Goal: Task Accomplishment & Management: Use online tool/utility

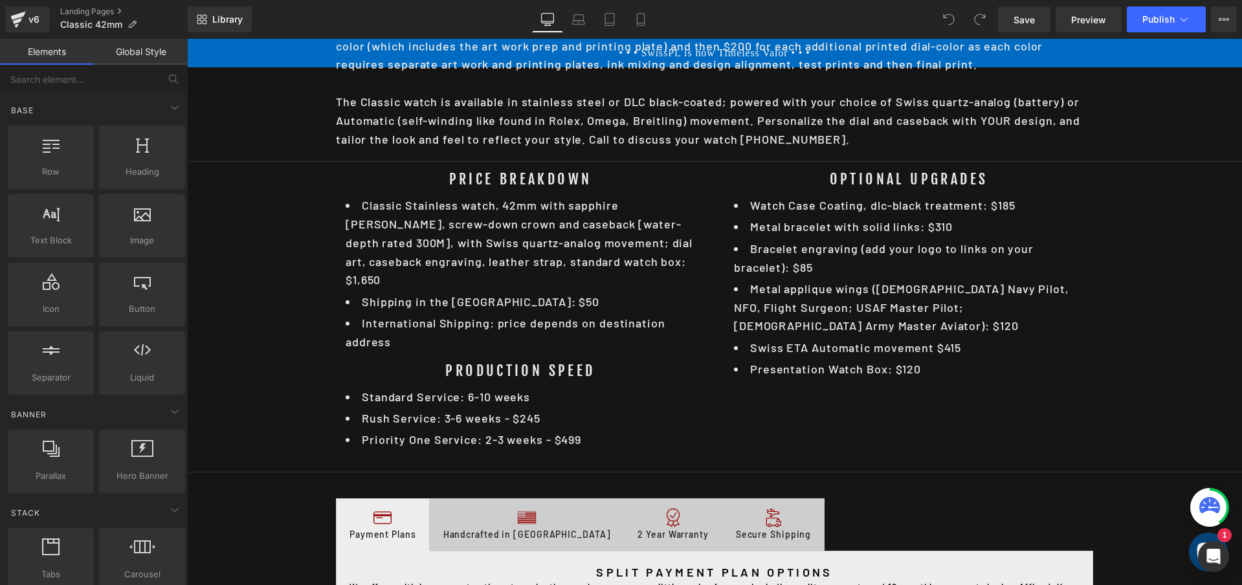
scroll to position [659, 0]
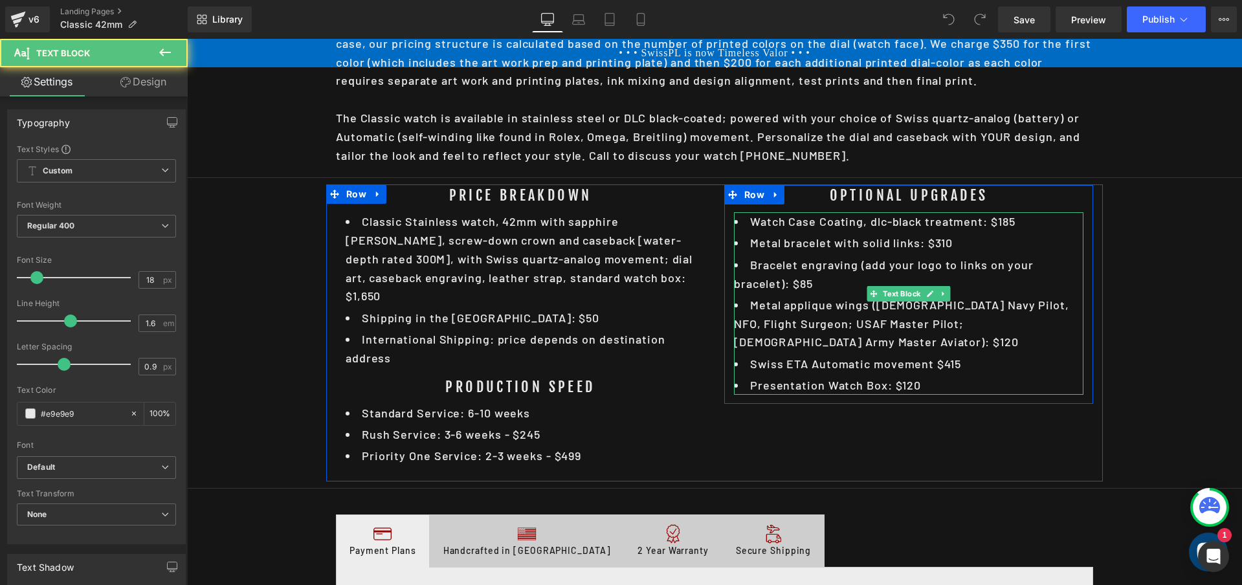
click at [1007, 213] on li "Watch Case Coating, dlc-black treatment: $185" at bounding box center [909, 221] width 350 height 19
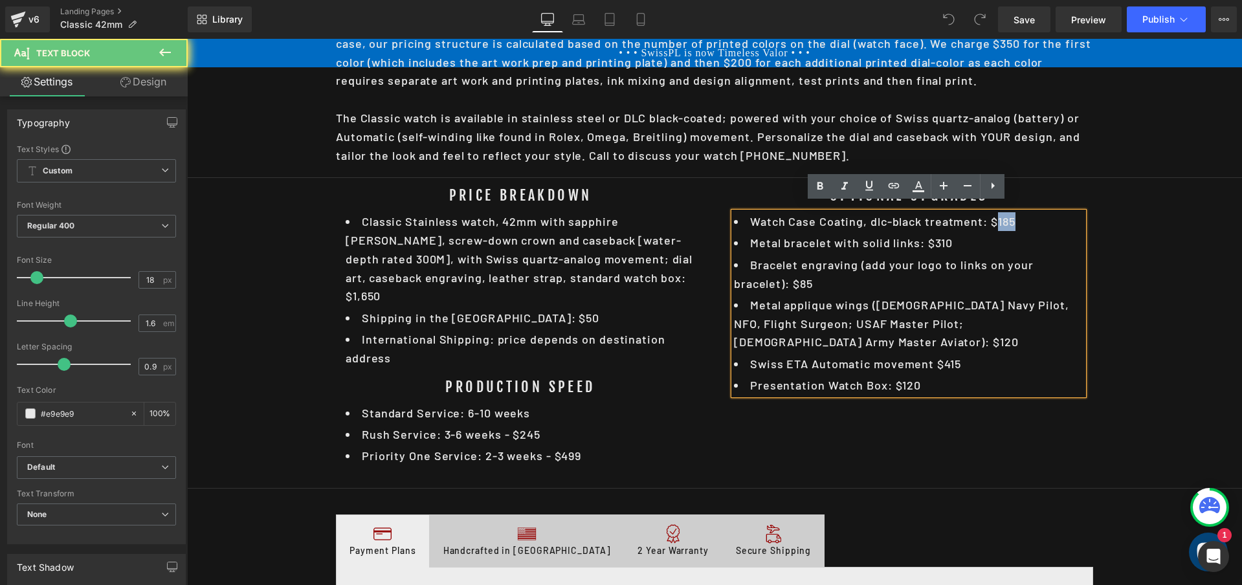
scroll to position [0, 0]
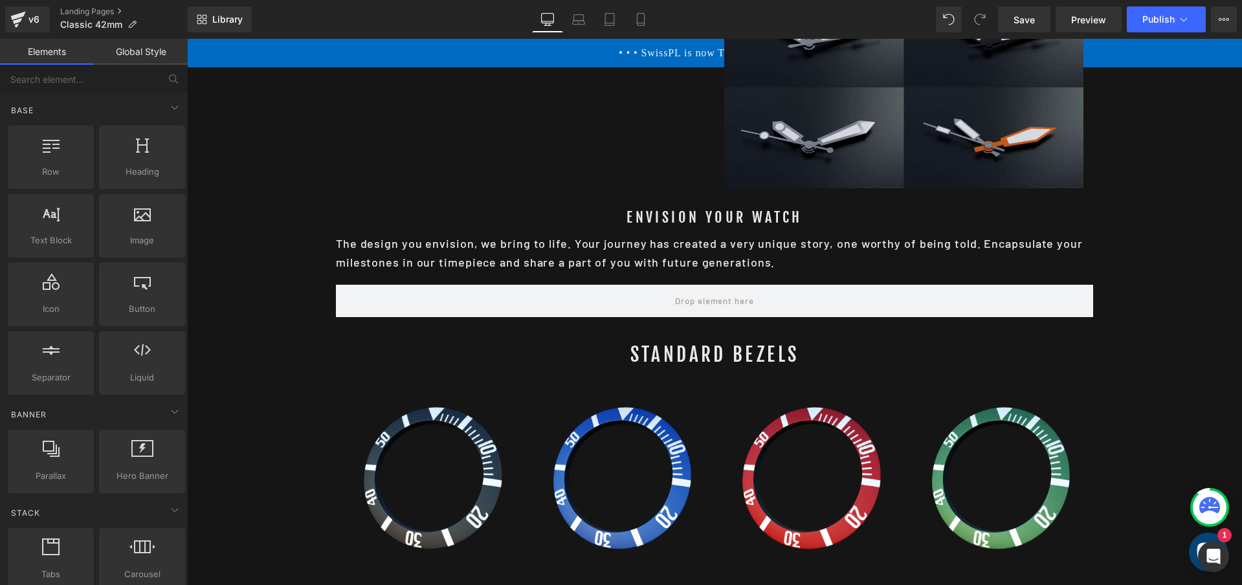
scroll to position [2405, 0]
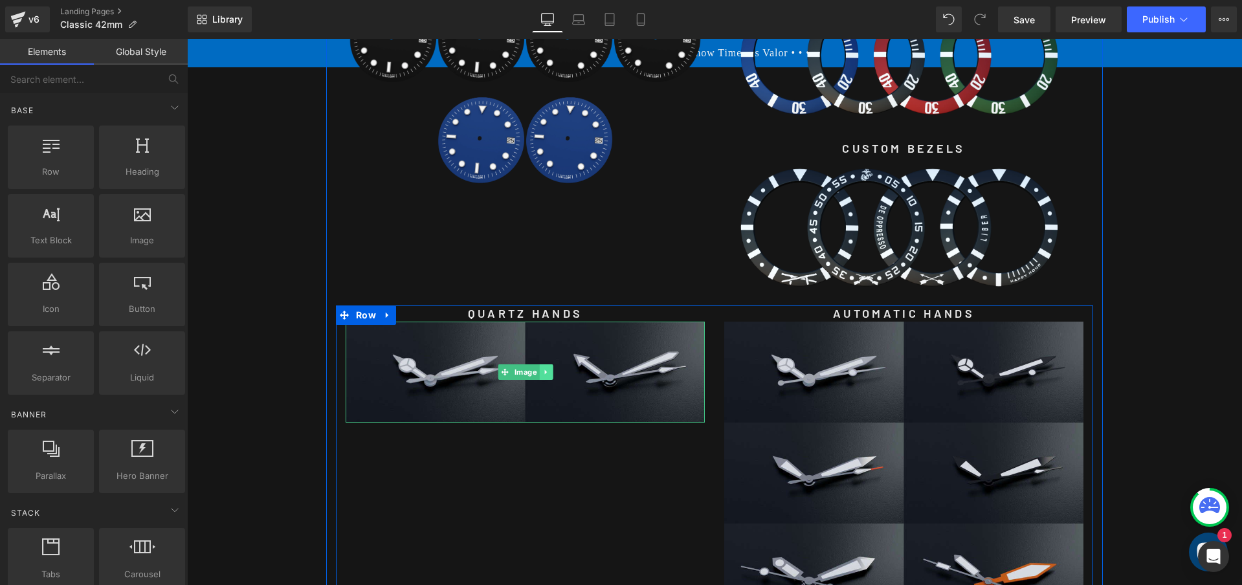
click at [544, 368] on icon at bounding box center [545, 372] width 7 height 8
click at [542, 407] on div "QUARTZ HANDS Heading Image AUTOMATIC HANDS Heading Image Image Image Row" at bounding box center [714, 469] width 757 height 326
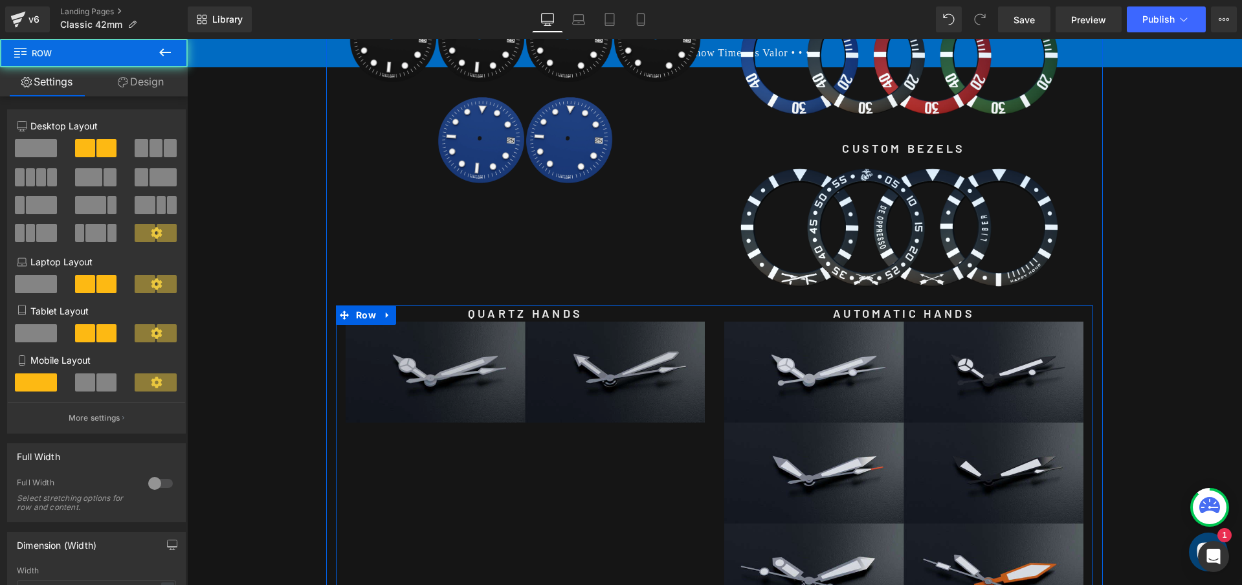
click at [589, 350] on img at bounding box center [525, 372] width 359 height 101
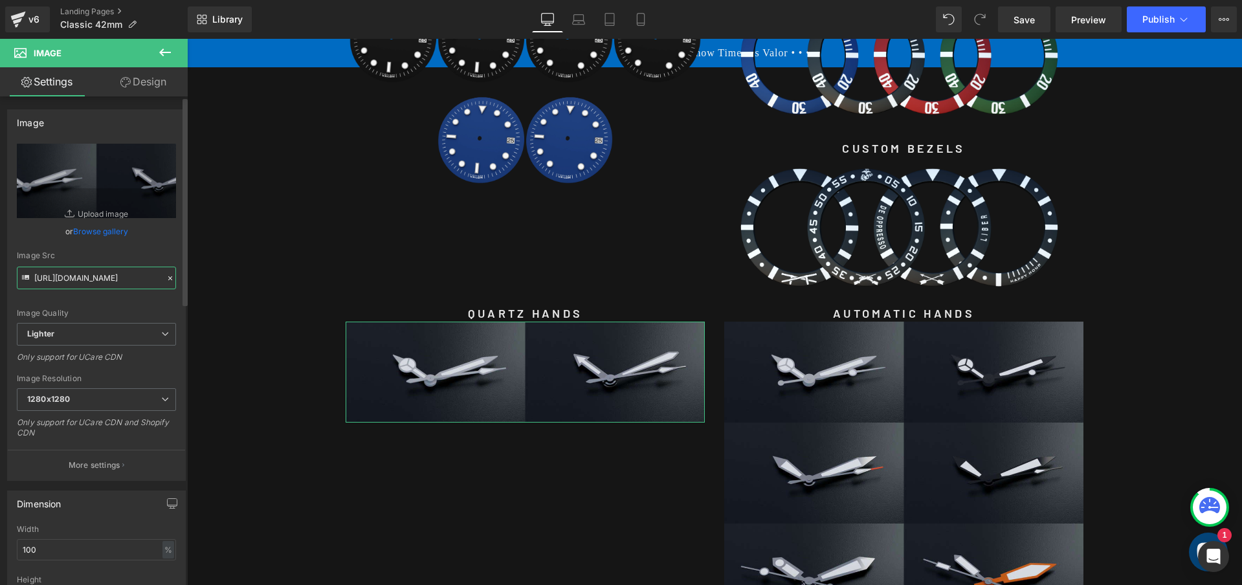
click at [98, 269] on input "https://ucarecdn.com/c58a3575-7157-45cc-b505-ce9c4c423844/-/format/auto/-/previ…" at bounding box center [96, 278] width 159 height 23
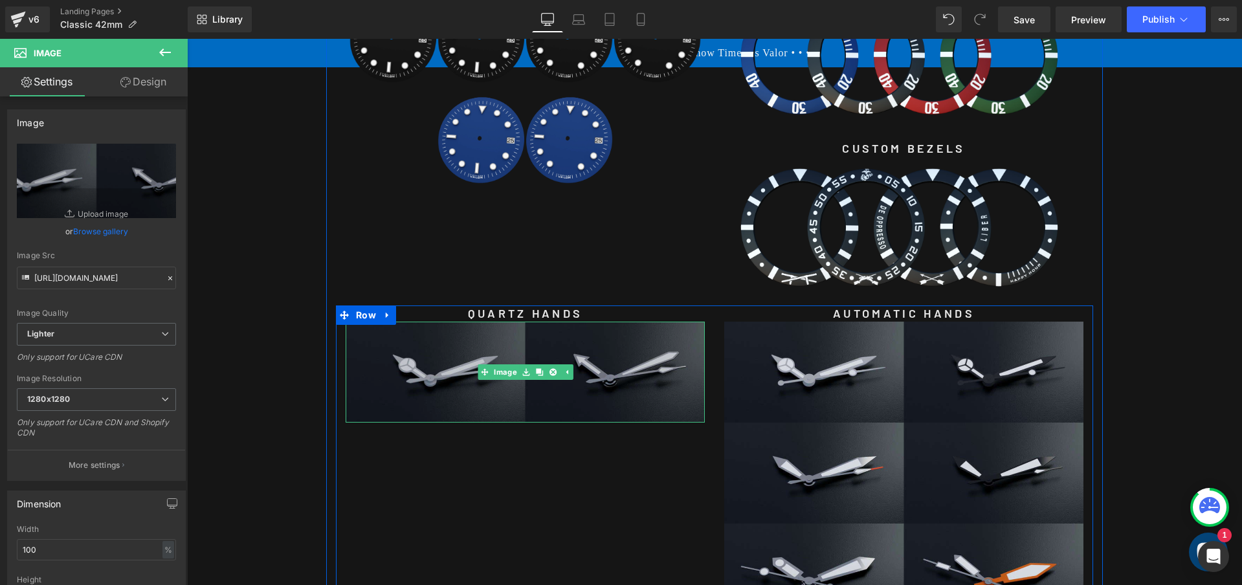
click at [509, 329] on img at bounding box center [525, 372] width 359 height 101
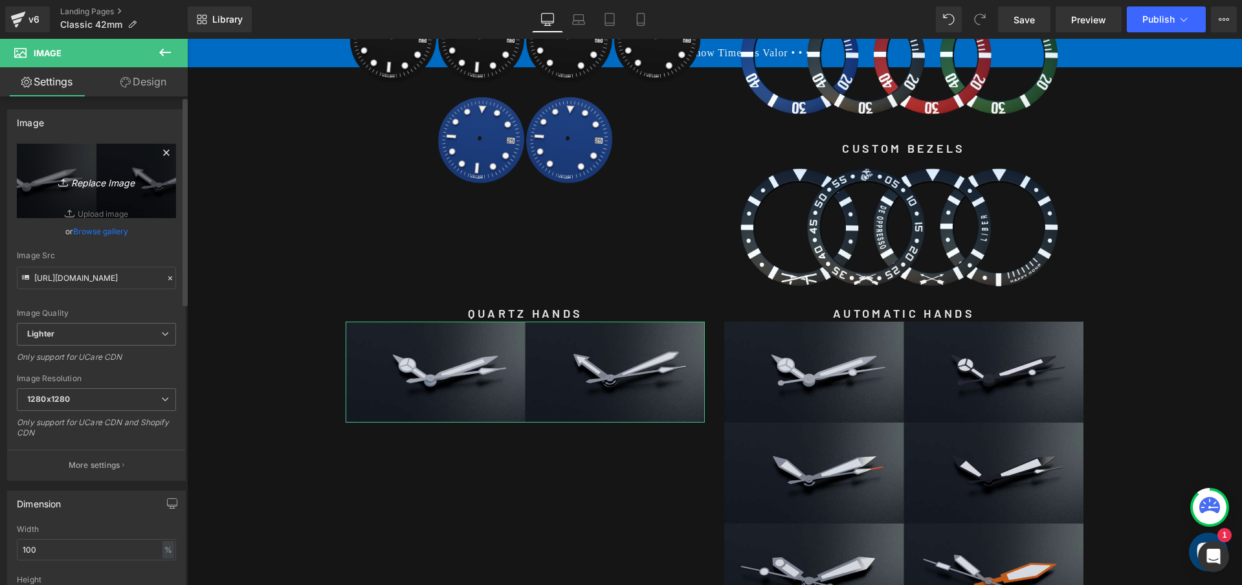
click at [93, 180] on icon "Replace Image" at bounding box center [97, 181] width 104 height 16
type input "C:\fakepath\qwd.jpg"
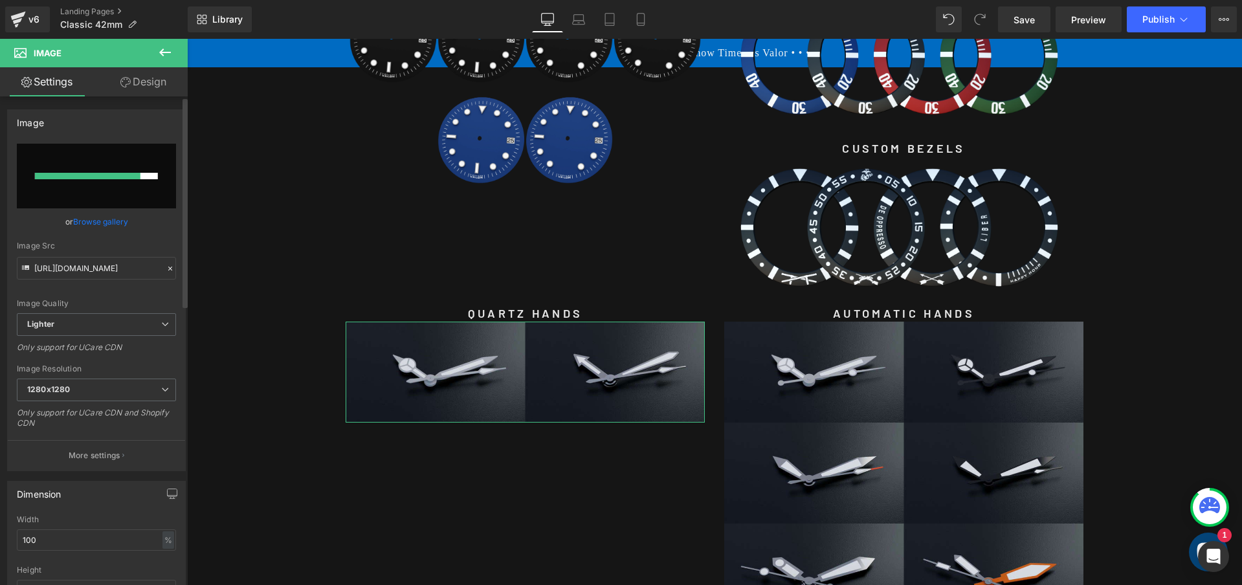
click at [90, 224] on link "Browse gallery" at bounding box center [100, 221] width 55 height 23
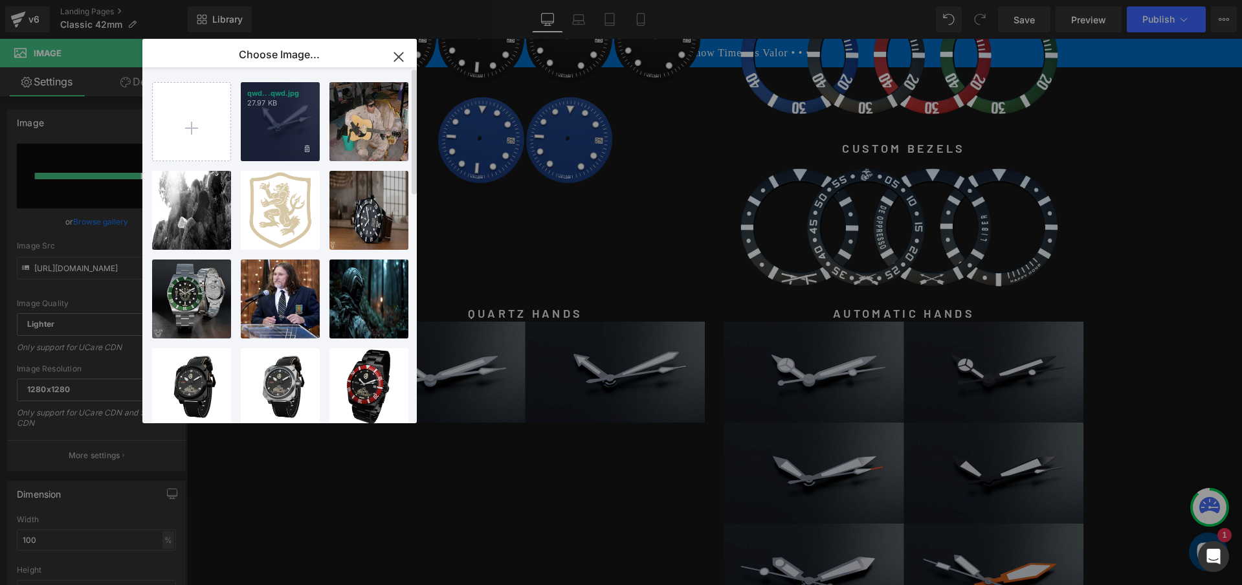
click at [295, 117] on div "qwd...qwd.jpg 27.97 KB" at bounding box center [280, 121] width 79 height 79
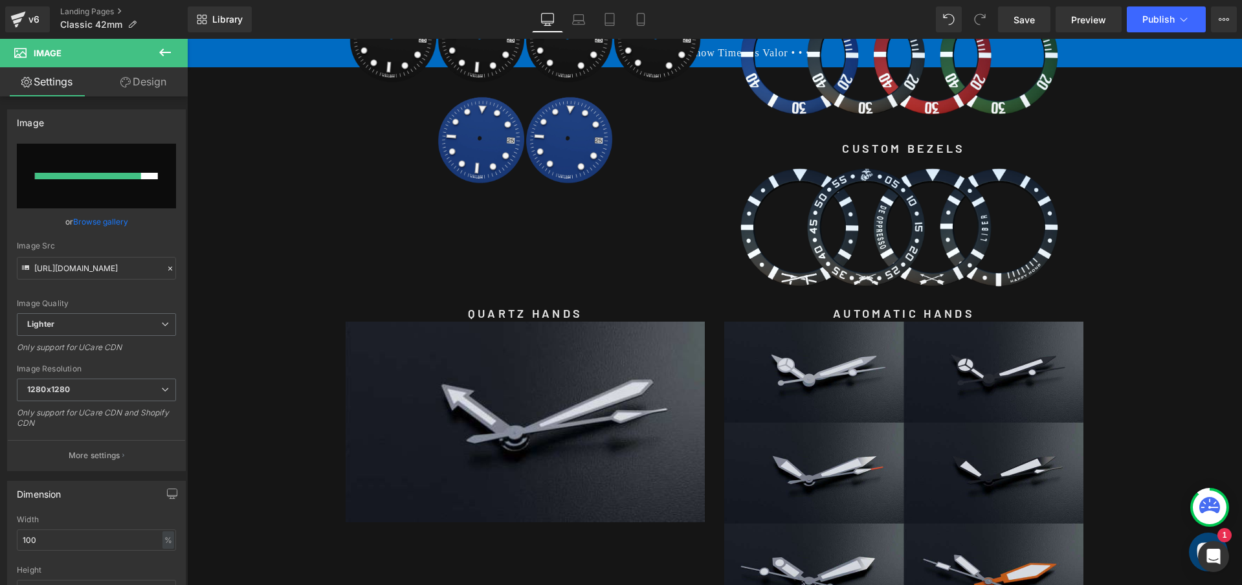
type input "https://ucarecdn.com/9b12e375-8e09-4611-b175-e59ceaee86cd/-/format/auto/-/previ…"
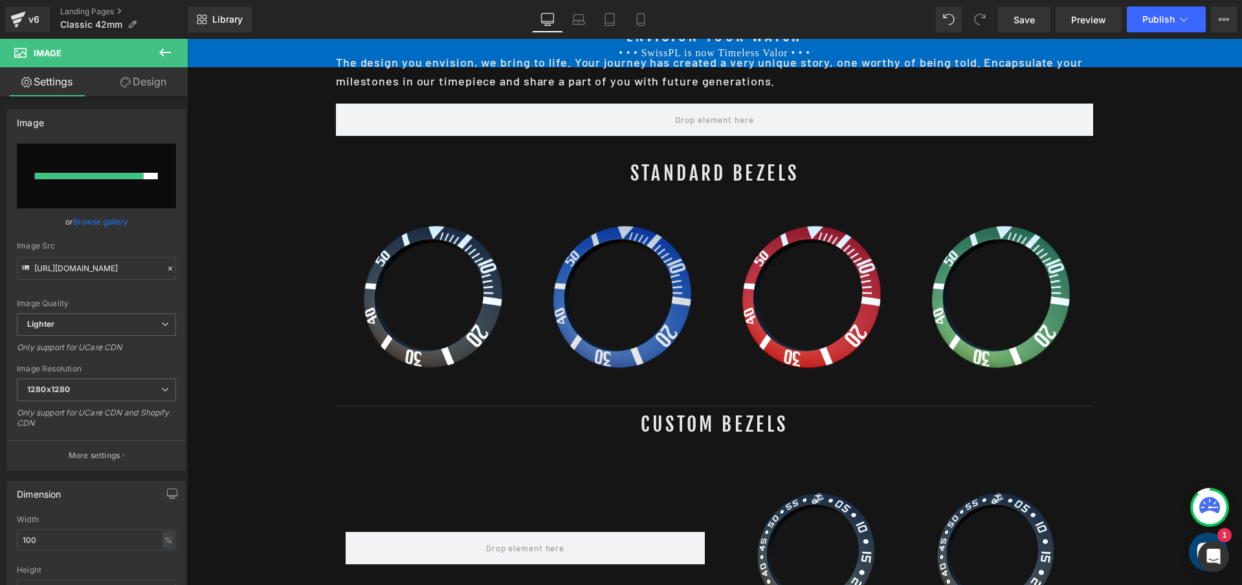
scroll to position [3099, 0]
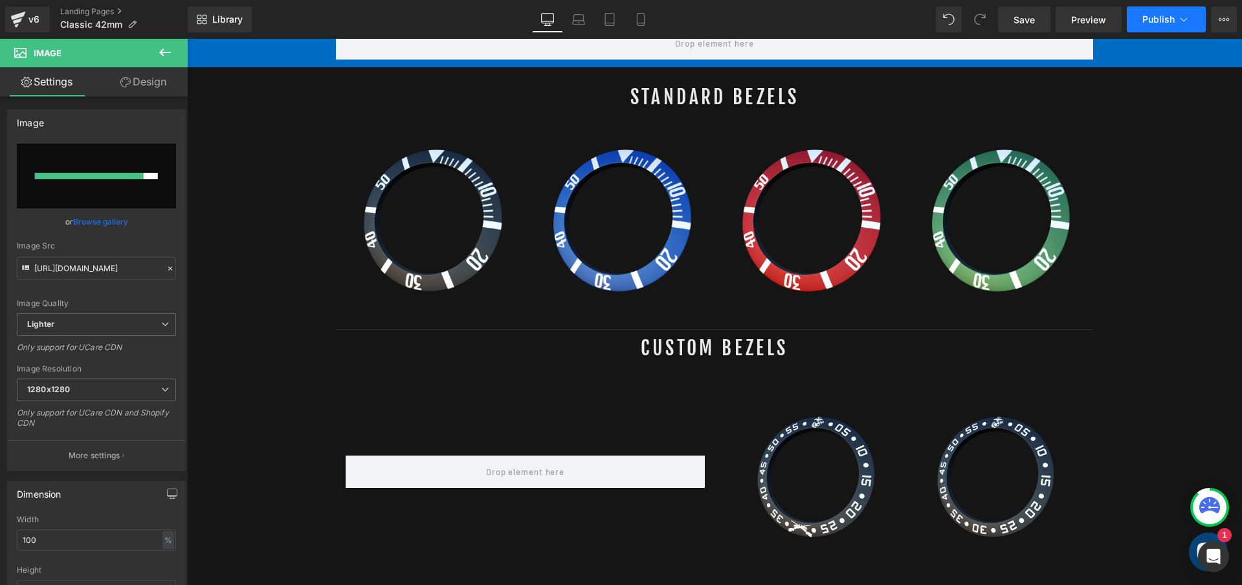
click at [1175, 13] on button "Publish" at bounding box center [1166, 19] width 79 height 26
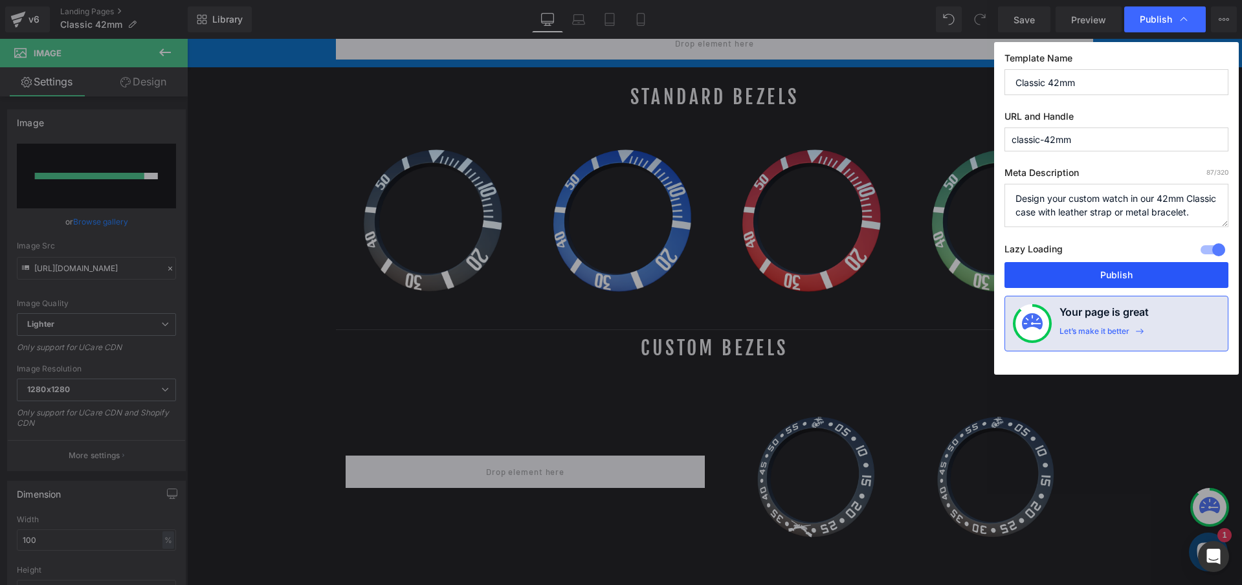
click at [1125, 272] on button "Publish" at bounding box center [1117, 275] width 224 height 26
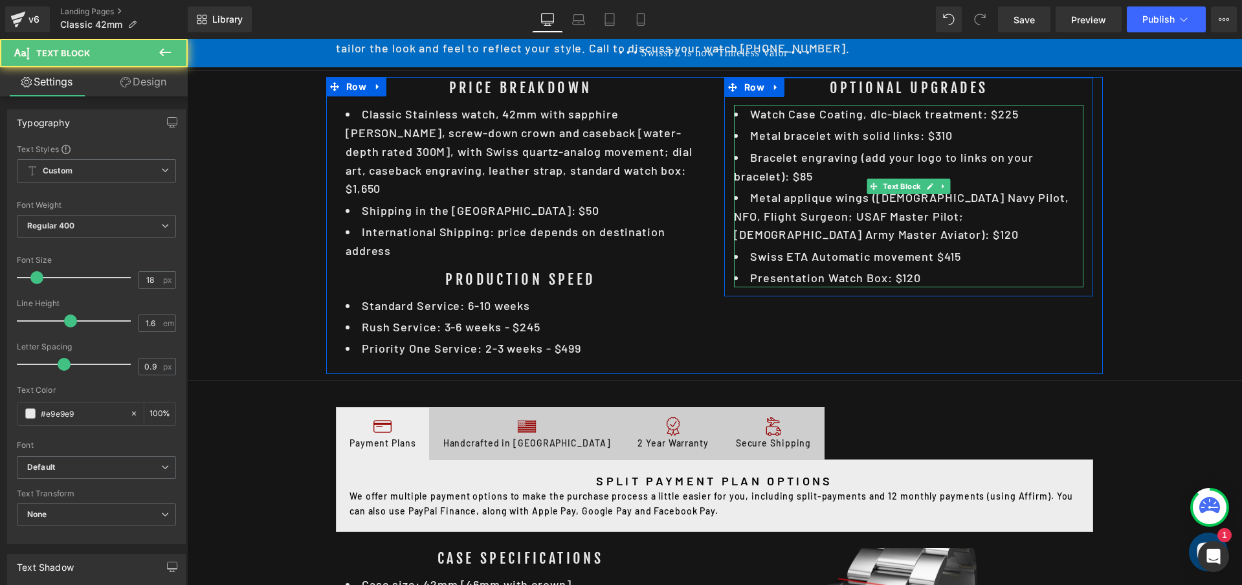
click at [878, 151] on li "Bracelet engraving (add your logo to links on your bracelet): $85" at bounding box center [909, 167] width 350 height 38
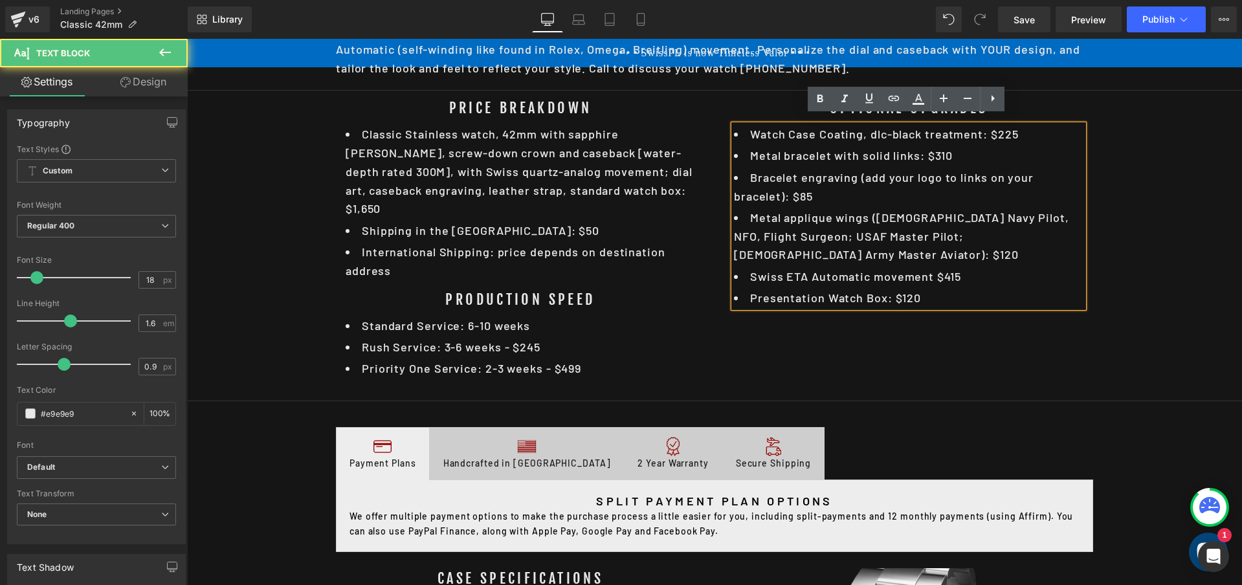
scroll to position [727, 0]
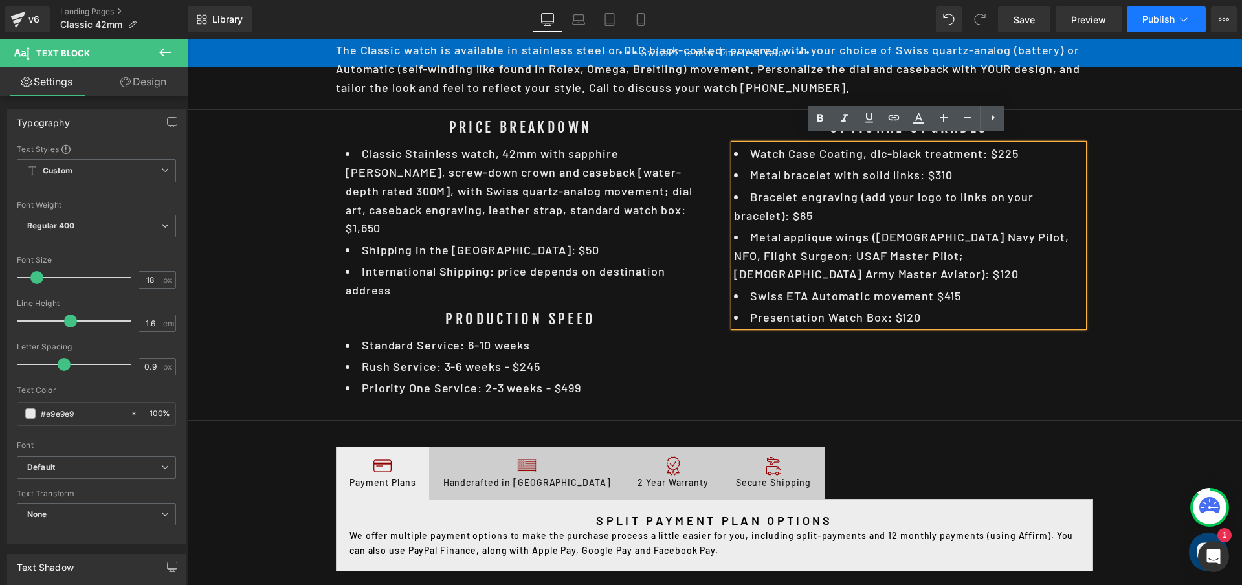
click at [1157, 18] on span "Publish" at bounding box center [1158, 19] width 32 height 10
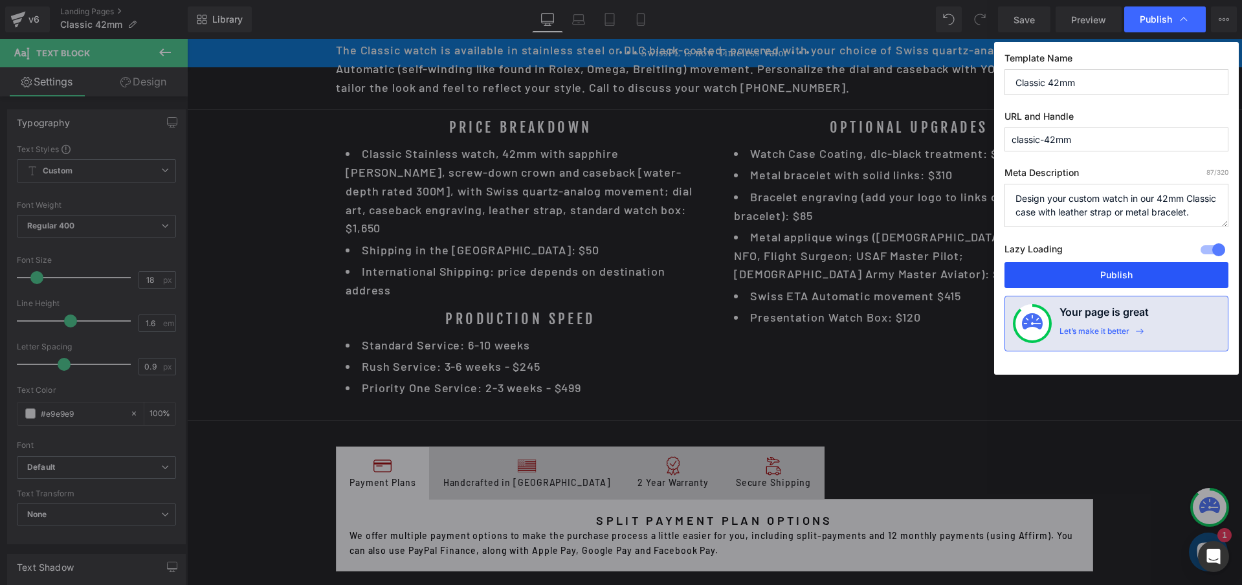
click at [1126, 281] on button "Publish" at bounding box center [1117, 275] width 224 height 26
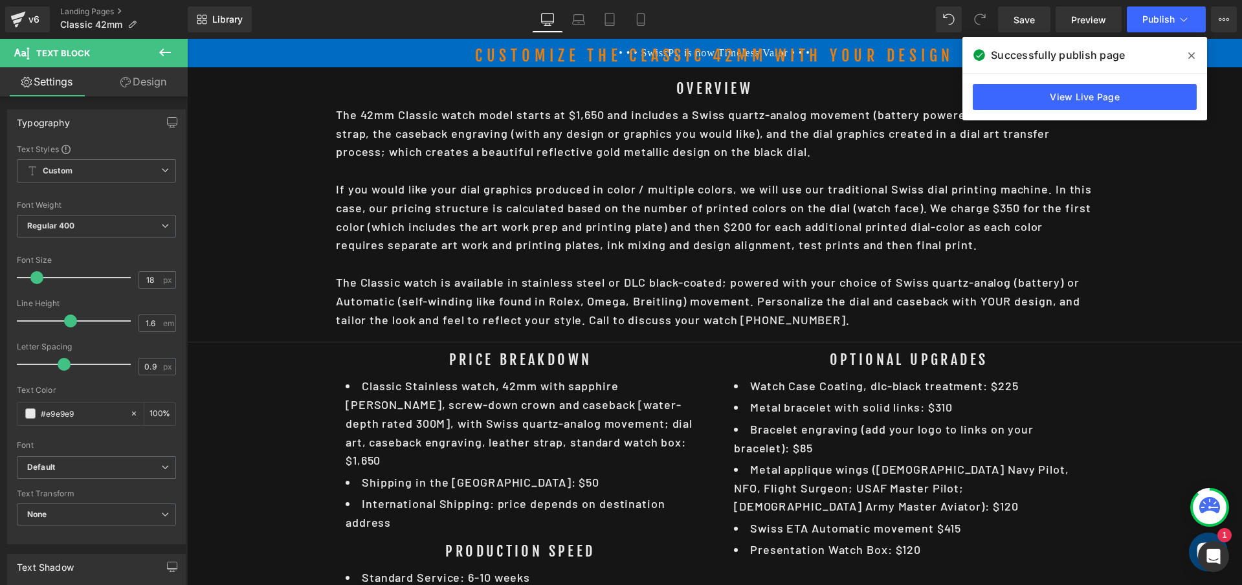
scroll to position [478, 0]
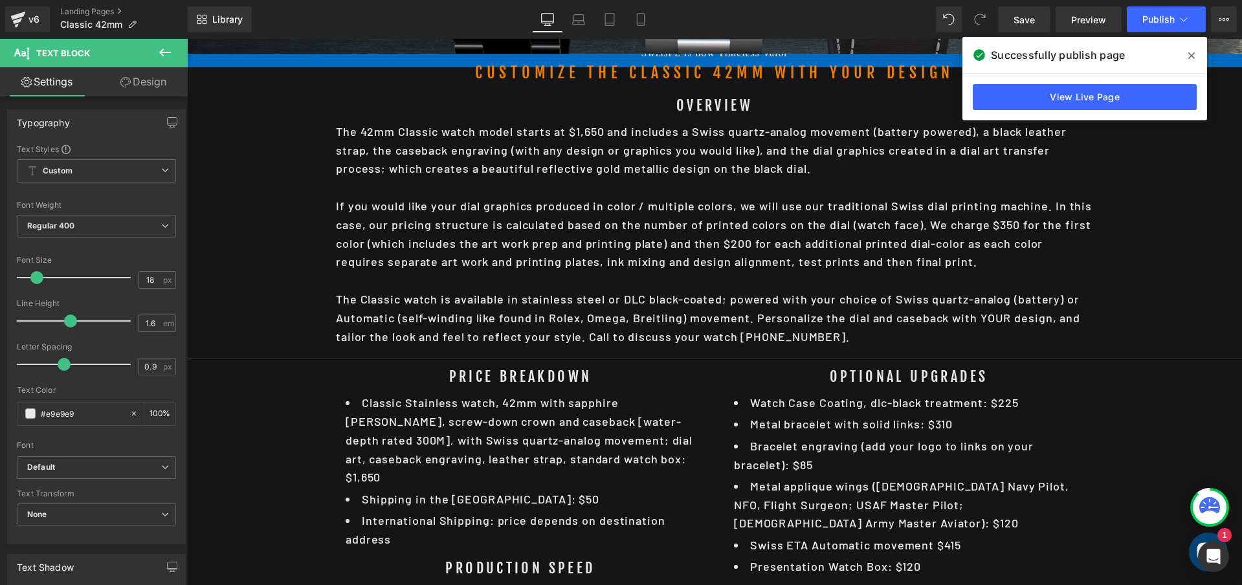
click at [1191, 55] on icon at bounding box center [1191, 55] width 6 height 6
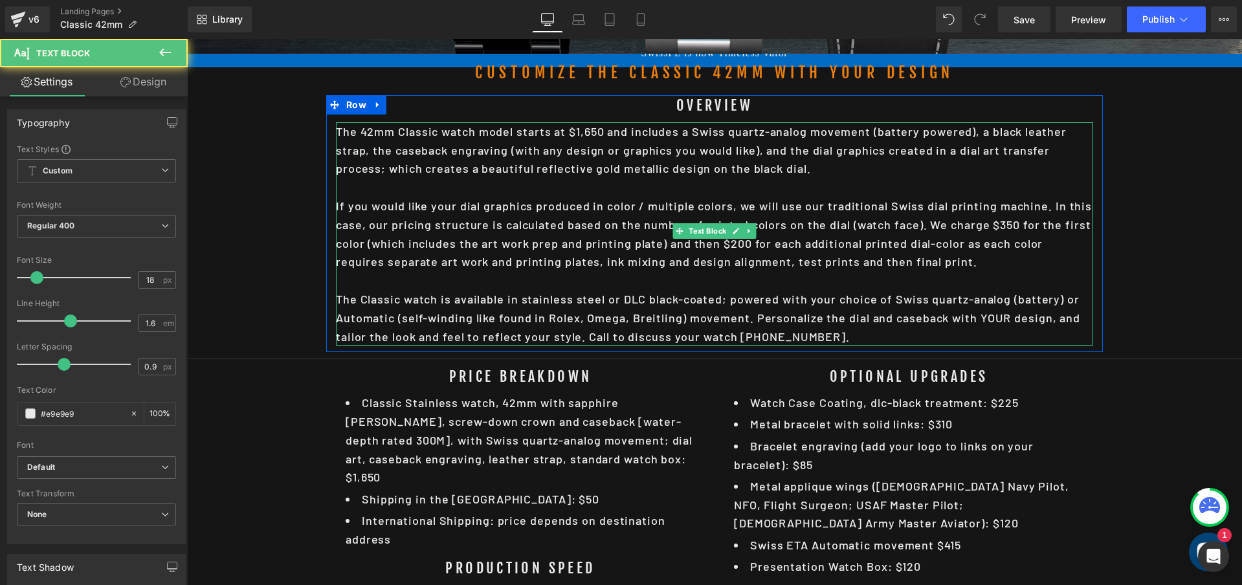
click at [774, 240] on div "The 42mm Classic watch model starts at $1,650 and includes a Swiss quartz-analo…" at bounding box center [714, 234] width 757 height 224
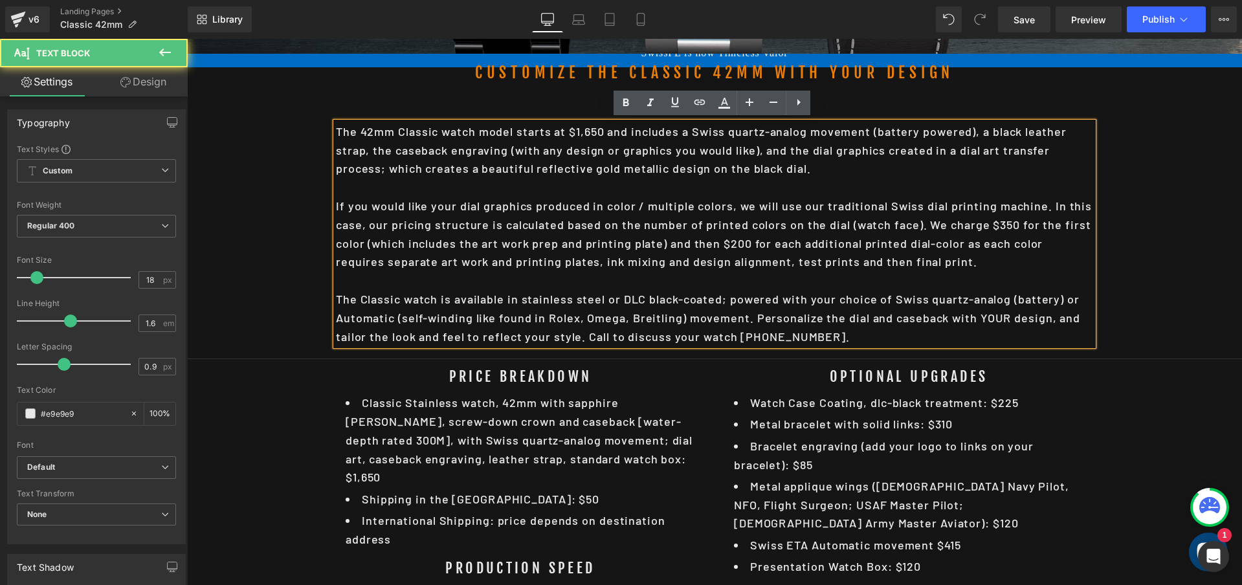
click at [738, 239] on div "The 42mm Classic watch model starts at $1,650 and includes a Swiss quartz-analo…" at bounding box center [714, 234] width 757 height 224
click at [1000, 222] on div "The 42mm Classic watch model starts at $1,650 and includes a Swiss quartz-analo…" at bounding box center [714, 234] width 757 height 224
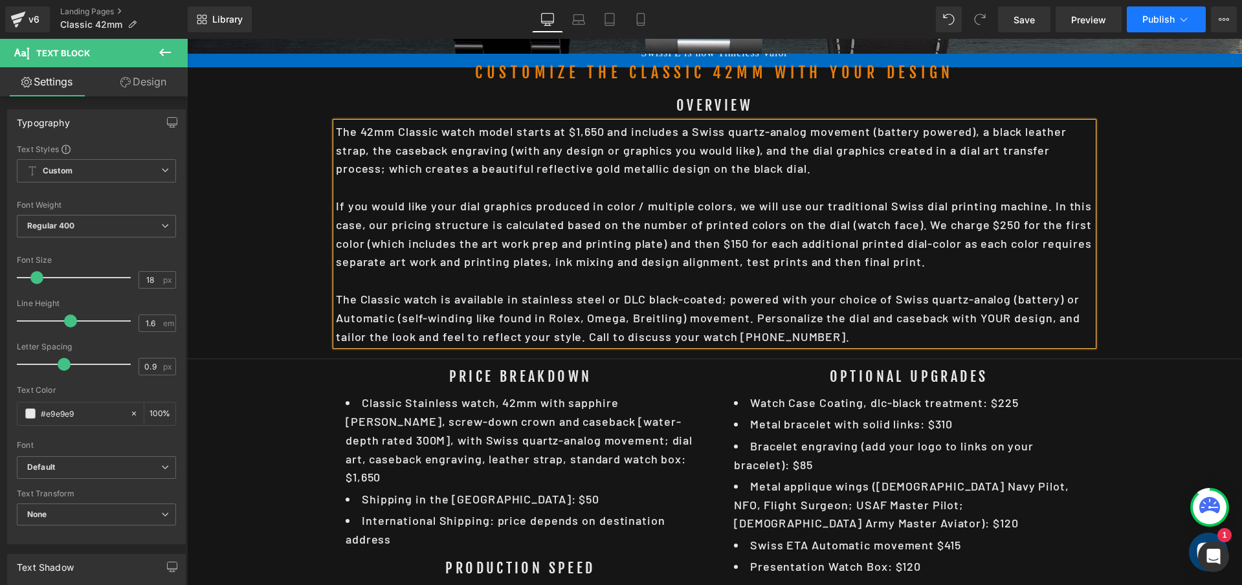
click at [1159, 17] on span "Publish" at bounding box center [1158, 19] width 32 height 10
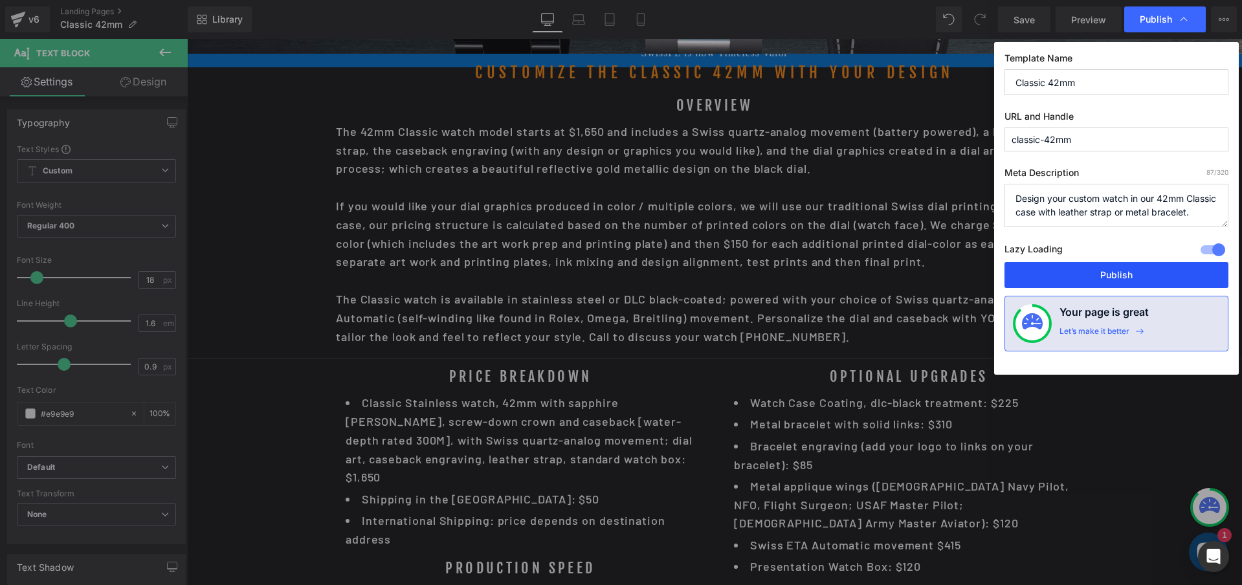
click at [1139, 276] on button "Publish" at bounding box center [1117, 275] width 224 height 26
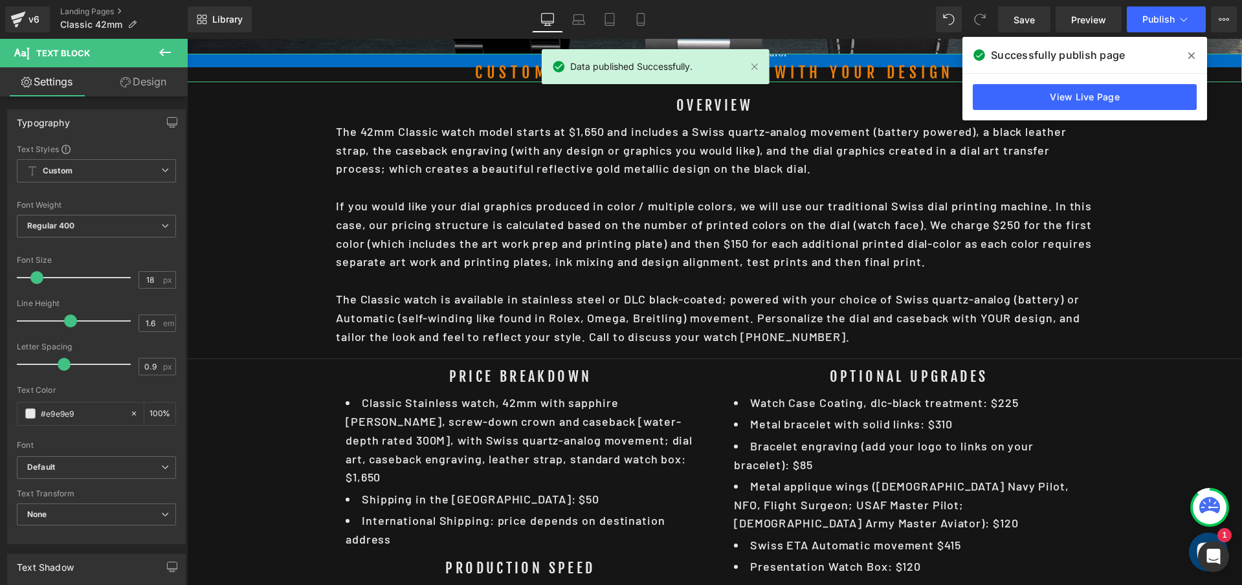
click at [1195, 54] on span at bounding box center [1191, 55] width 21 height 21
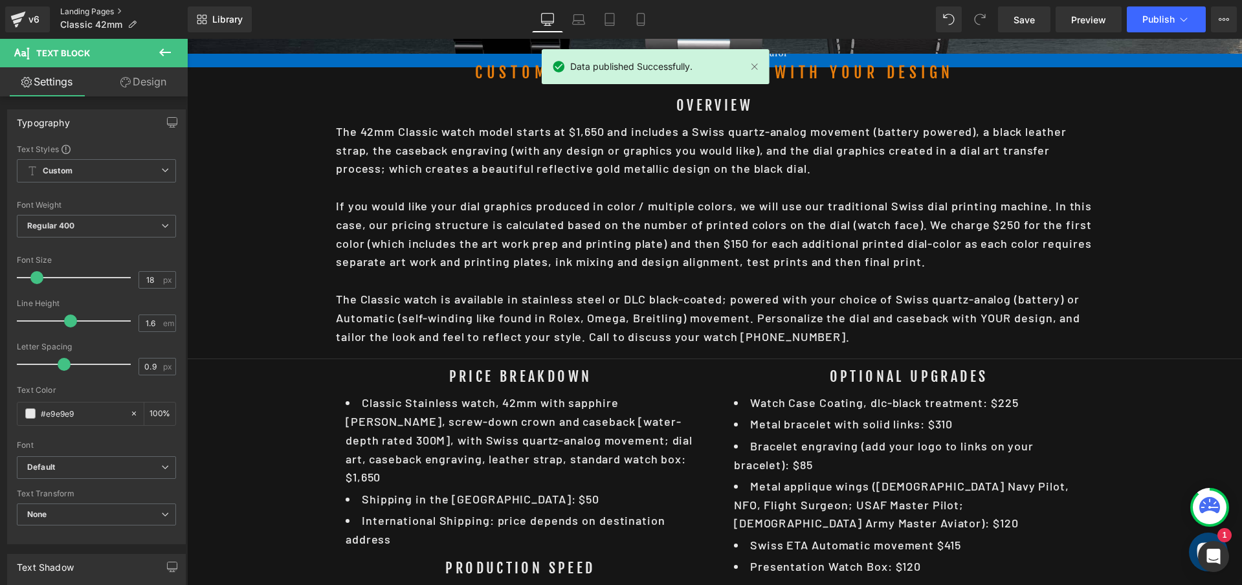
click at [118, 8] on link "Landing Pages" at bounding box center [124, 11] width 128 height 10
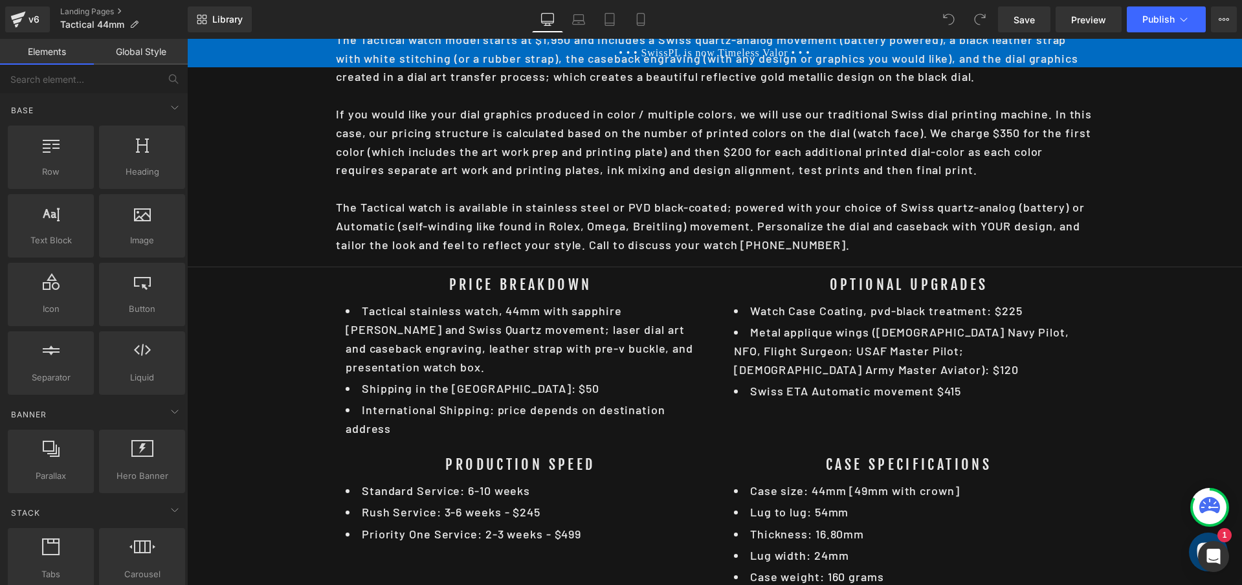
scroll to position [546, 0]
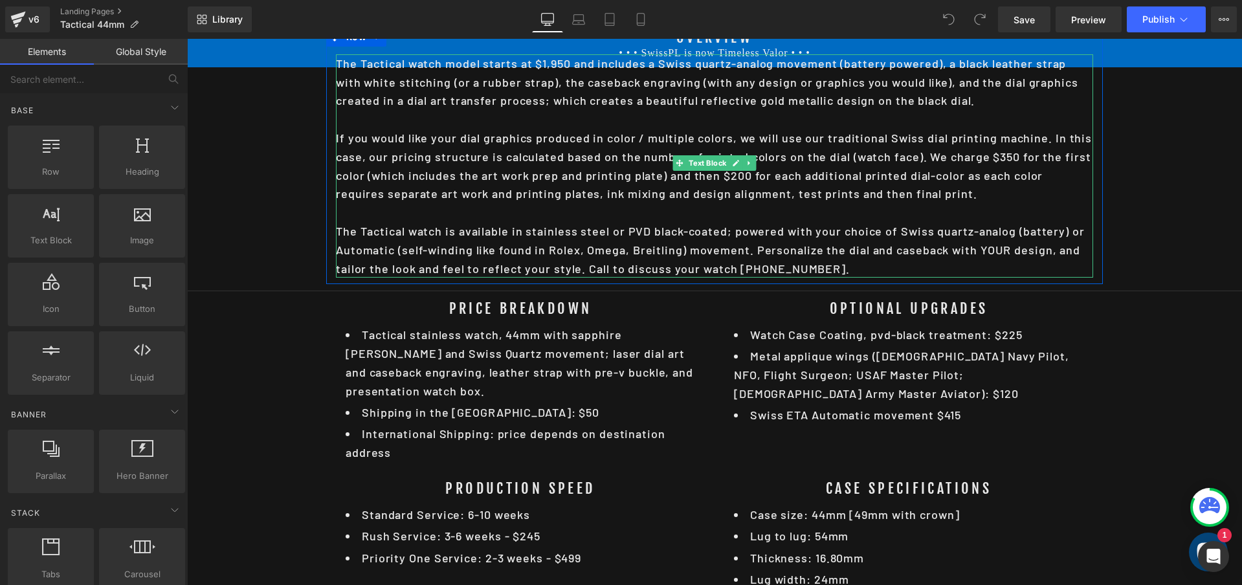
click at [964, 151] on div "The Tactical watch model starts at $1,950 and includes a Swiss quartz-analog mo…" at bounding box center [714, 166] width 757 height 224
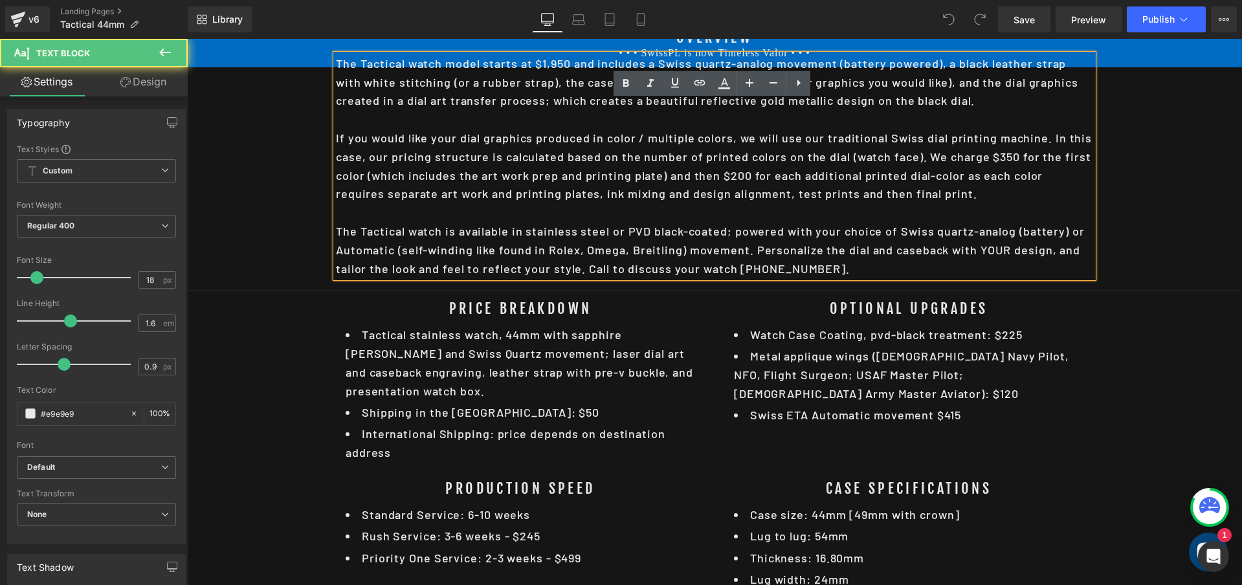
click at [1005, 151] on div "The Tactical watch model starts at $1,950 and includes a Swiss quartz-analog mo…" at bounding box center [714, 166] width 757 height 224
drag, startPoint x: 740, startPoint y: 170, endPoint x: 729, endPoint y: 170, distance: 11.7
click at [729, 170] on div "The Tactical watch model starts at $1,950 and includes a Swiss quartz-analog mo…" at bounding box center [714, 166] width 757 height 224
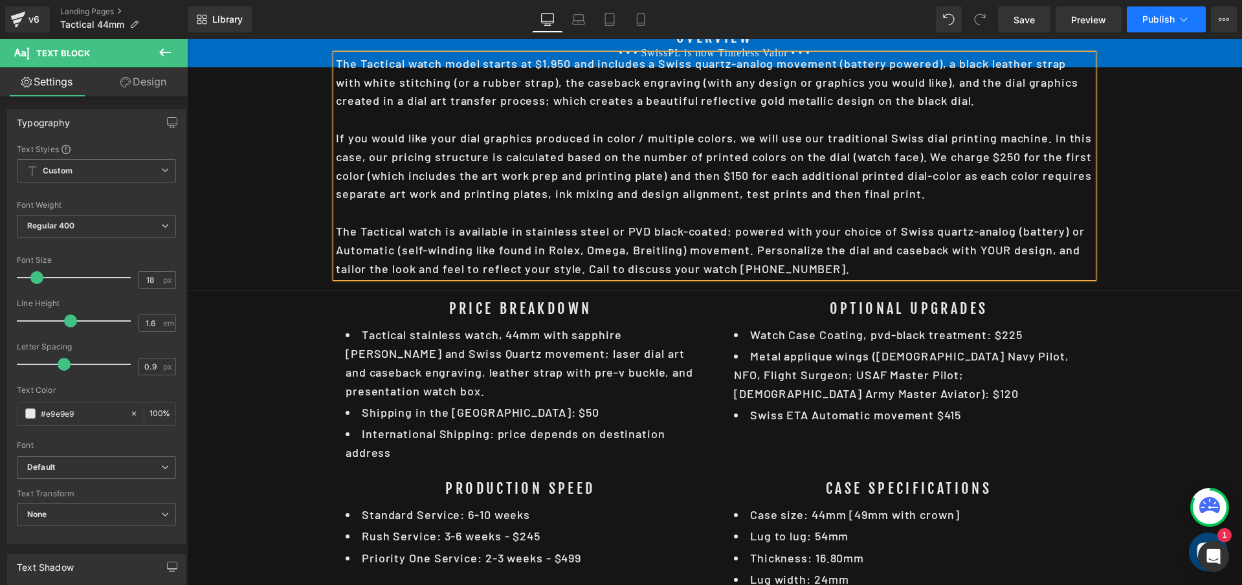
click at [1161, 10] on button "Publish" at bounding box center [1166, 19] width 79 height 26
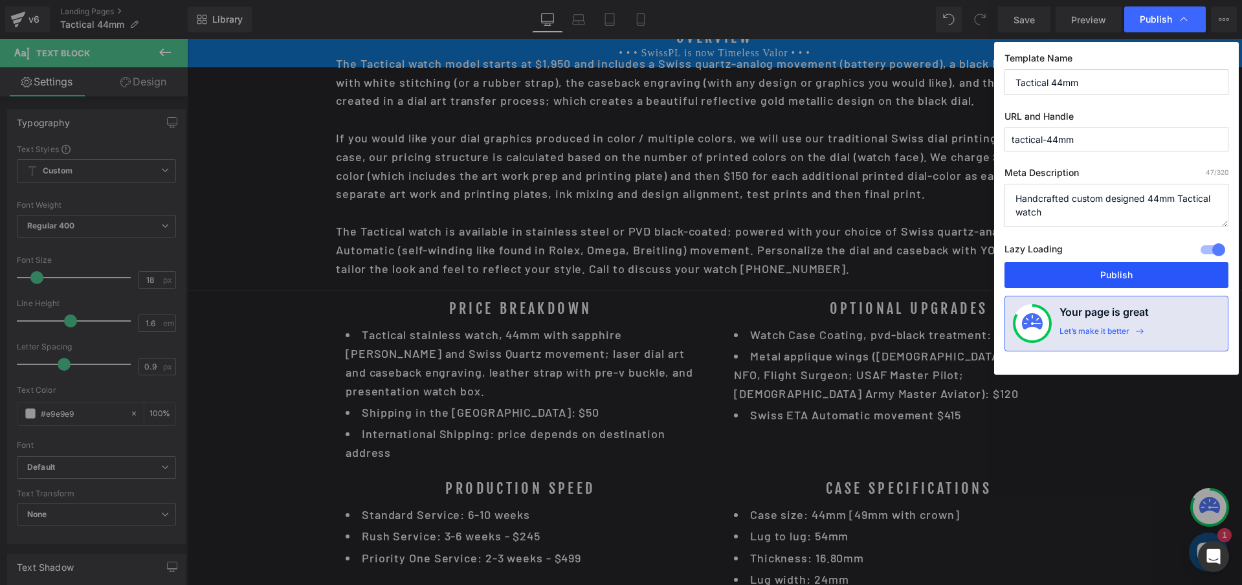
drag, startPoint x: 1114, startPoint y: 274, endPoint x: 922, endPoint y: 245, distance: 194.4
click at [1114, 274] on button "Publish" at bounding box center [1117, 275] width 224 height 26
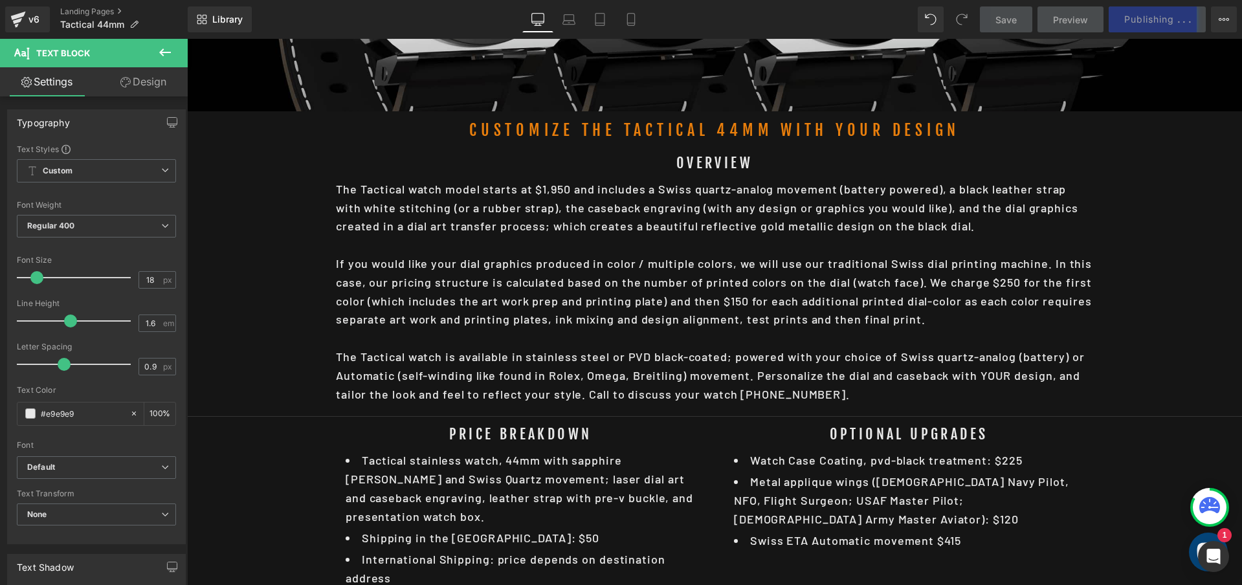
scroll to position [363, 0]
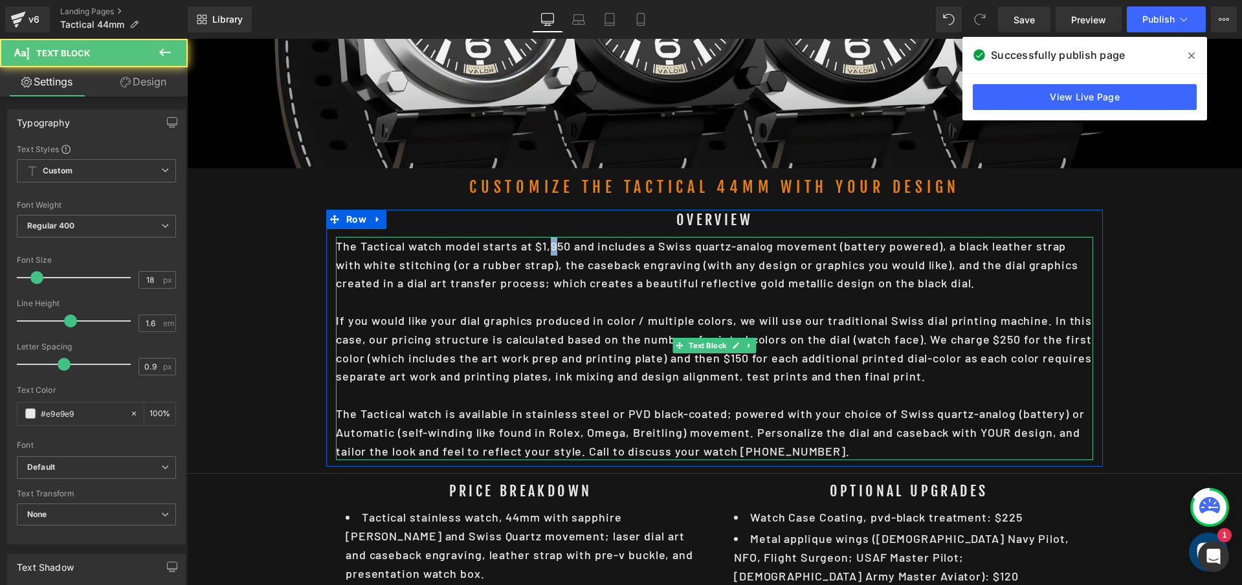
click at [551, 243] on div "The Tactical watch model starts at $1,950 and includes a Swiss quartz-analog mo…" at bounding box center [714, 349] width 757 height 224
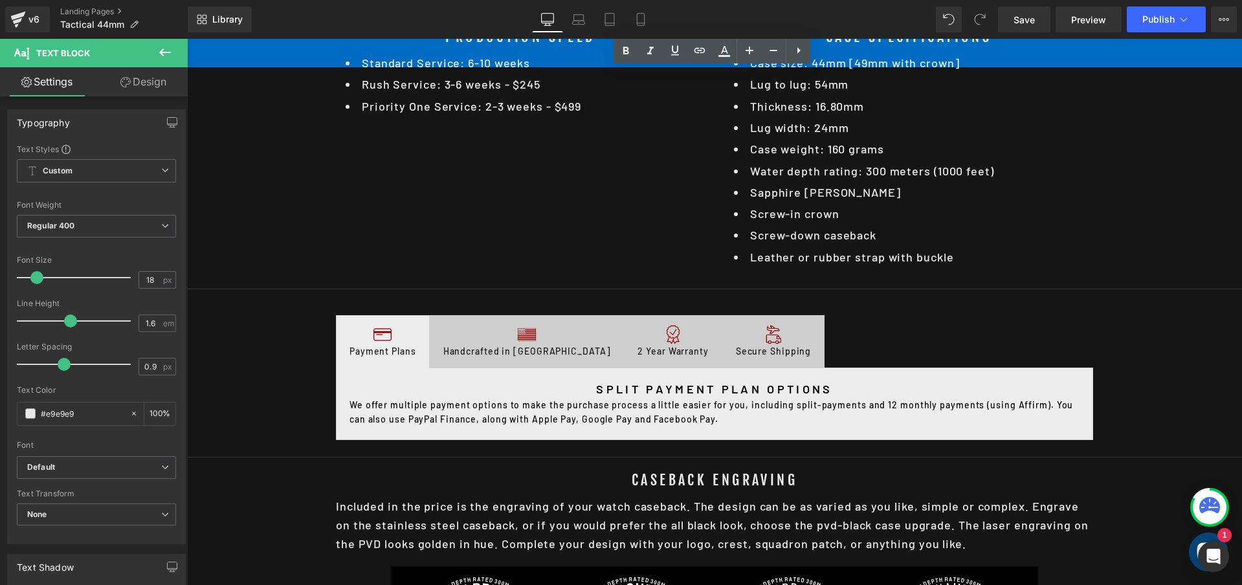
scroll to position [1152, 0]
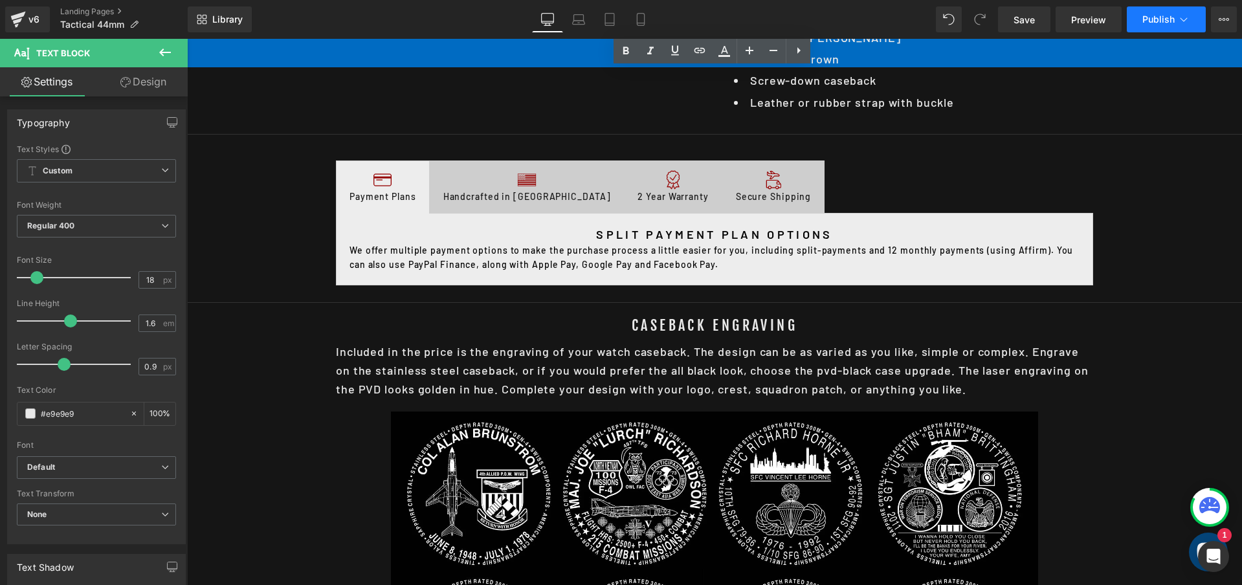
click at [1163, 23] on span "Publish" at bounding box center [1158, 19] width 32 height 10
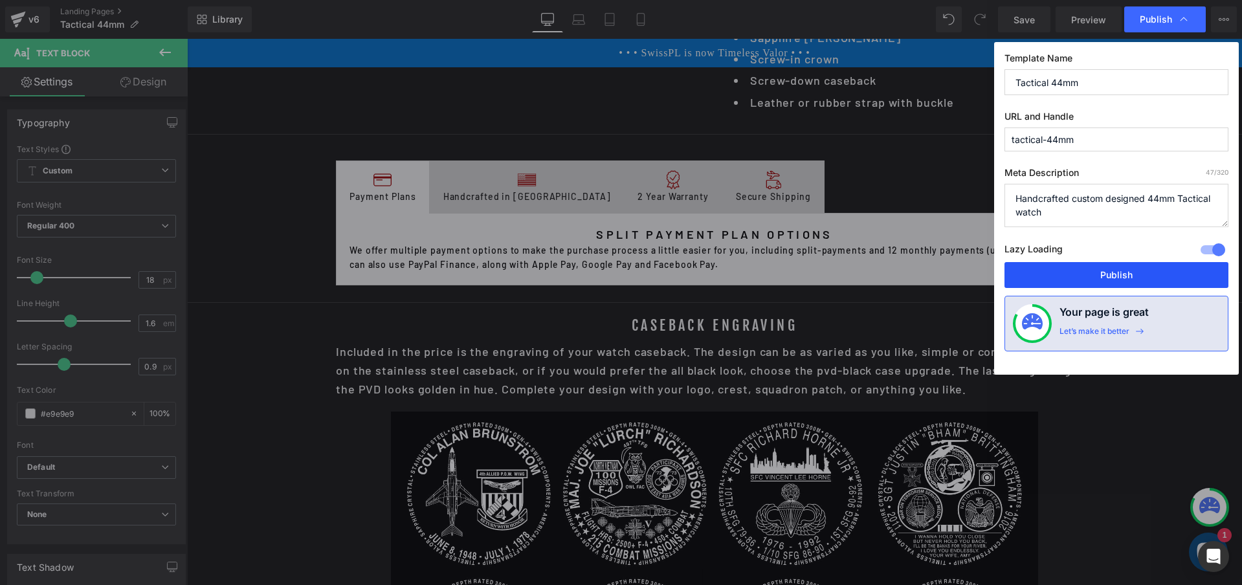
drag, startPoint x: 939, startPoint y: 233, endPoint x: 1135, endPoint y: 276, distance: 200.7
click at [1135, 276] on button "Publish" at bounding box center [1117, 275] width 224 height 26
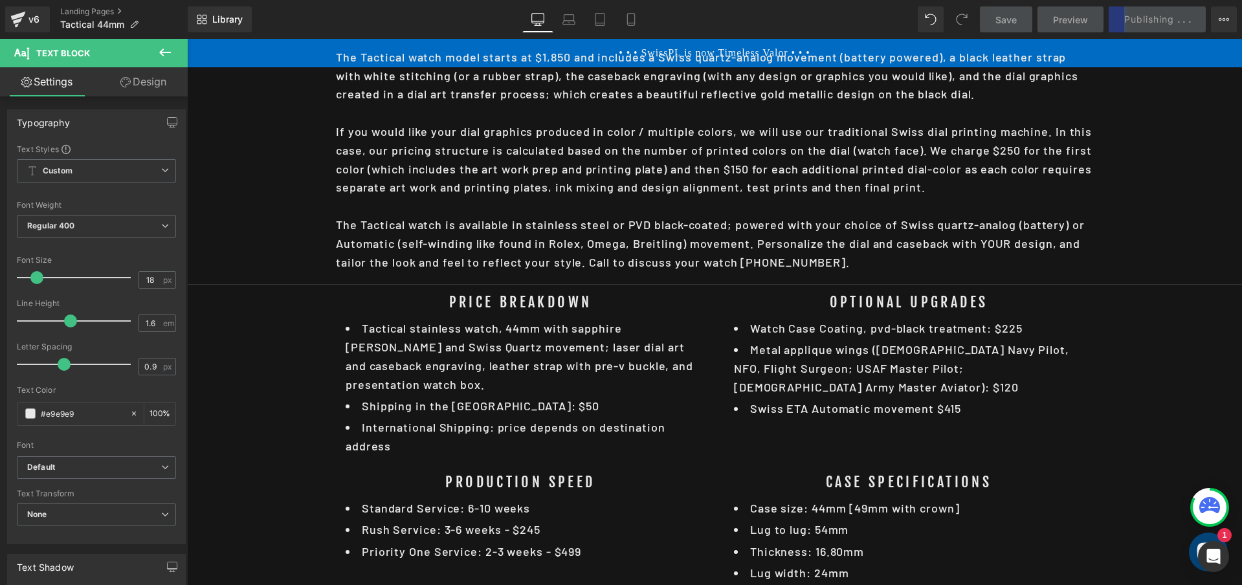
scroll to position [0, 0]
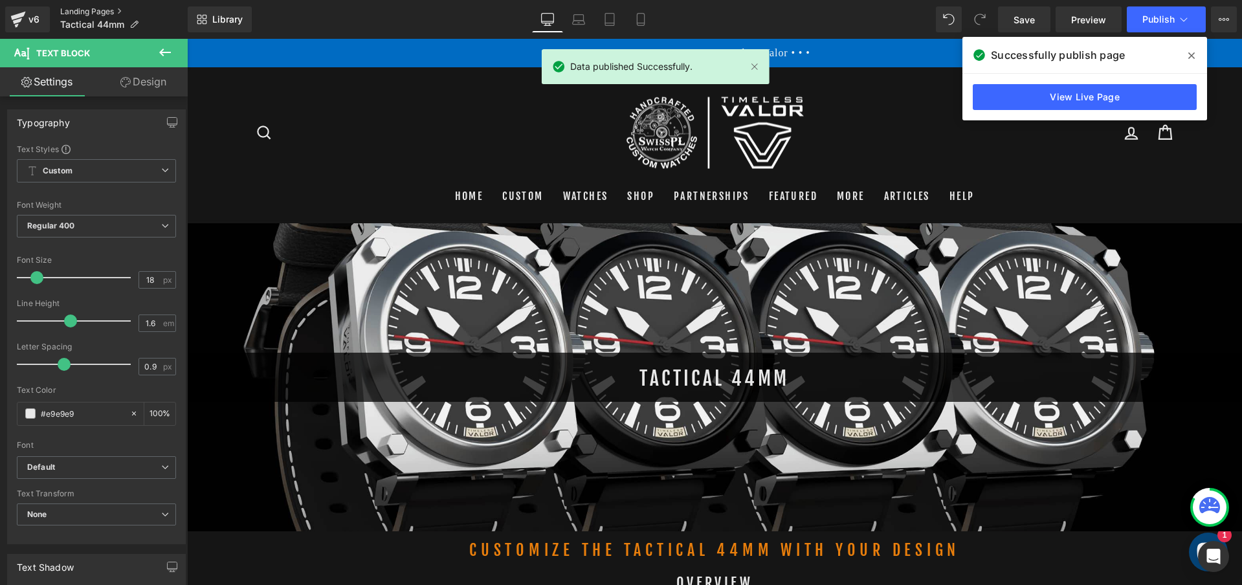
click at [104, 8] on link "Landing Pages" at bounding box center [124, 11] width 128 height 10
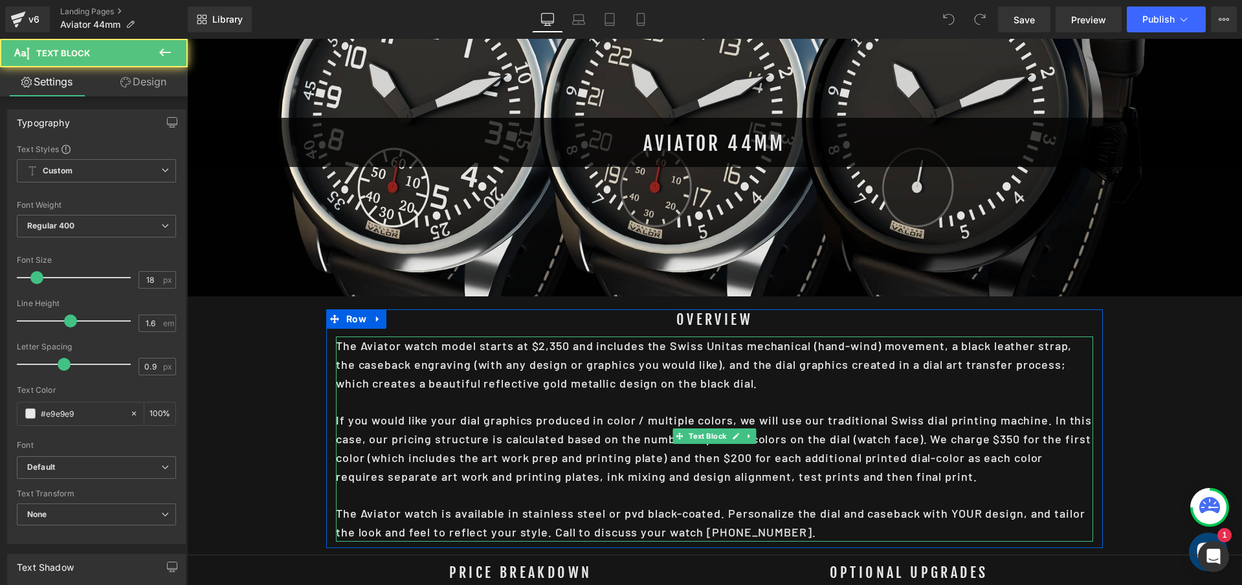
click at [1005, 437] on div "The Aviator watch model starts at $2,350 and includes the Swiss Unitas mechanic…" at bounding box center [714, 439] width 757 height 205
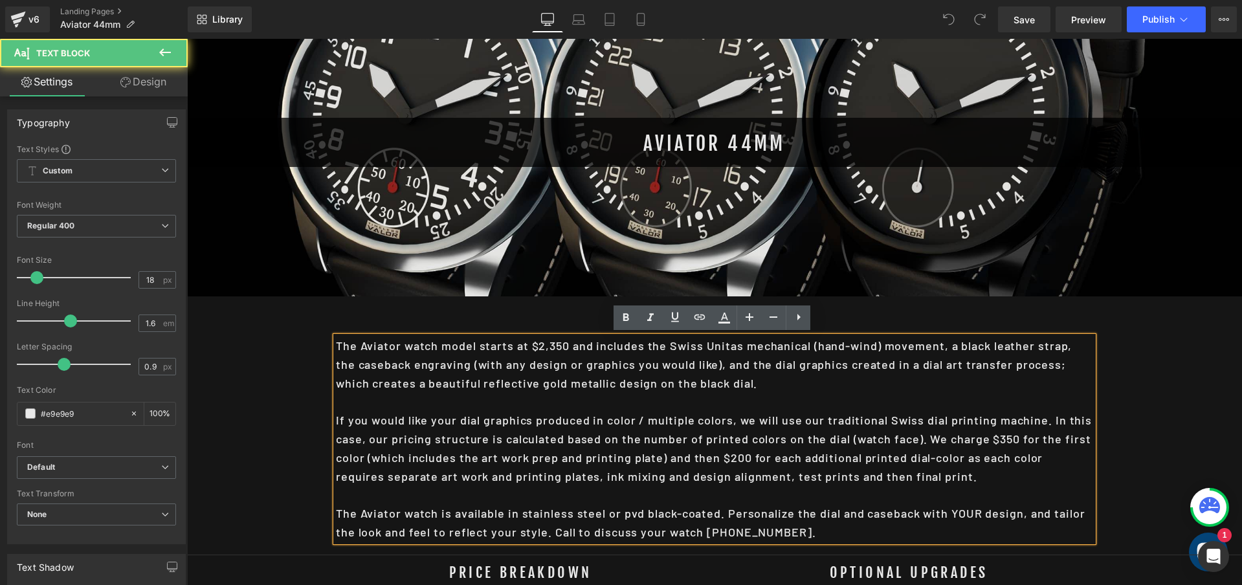
click at [1001, 433] on div "The Aviator watch model starts at $2,350 and includes the Swiss Unitas mechanic…" at bounding box center [714, 439] width 757 height 205
click at [731, 451] on div "The Aviator watch model starts at $2,350 and includes the Swiss Unitas mechanic…" at bounding box center [714, 439] width 757 height 205
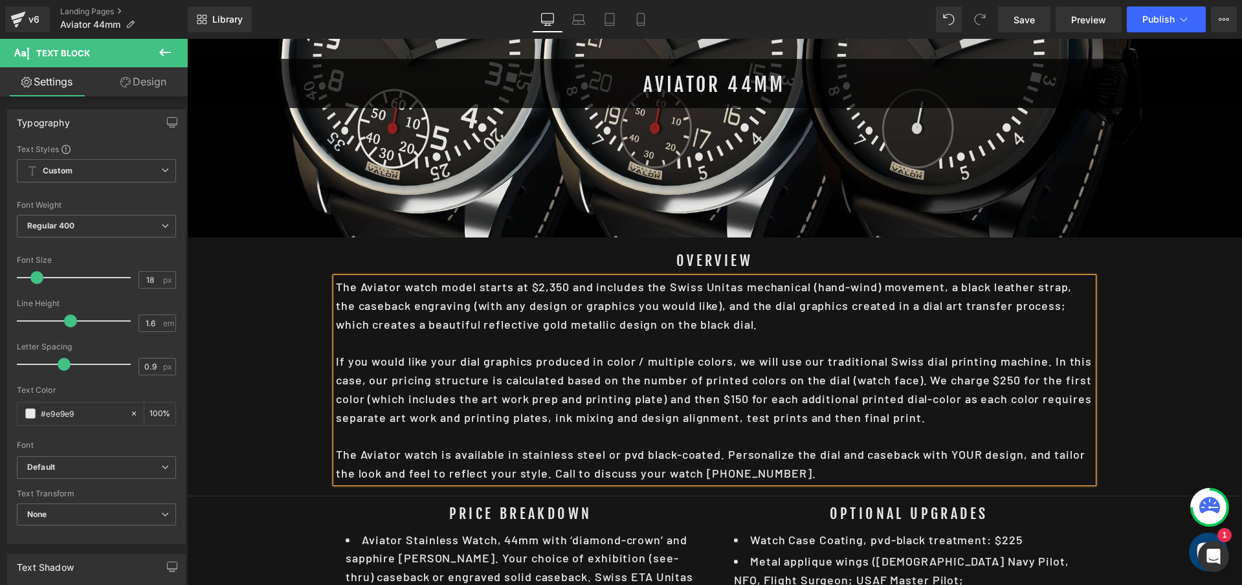
scroll to position [296, 0]
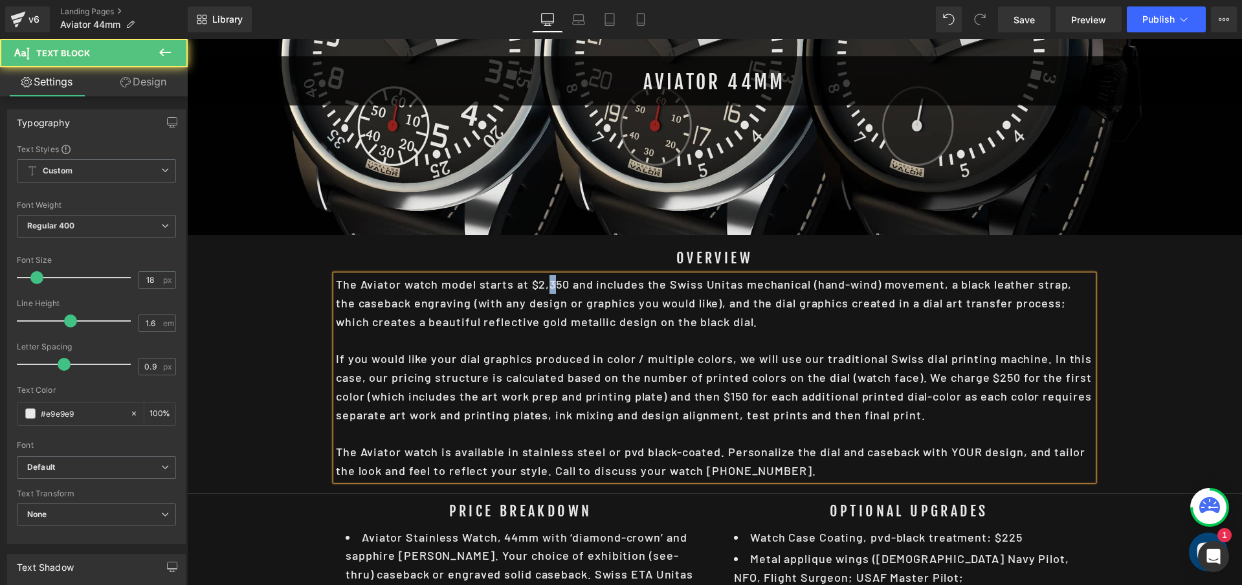
click at [549, 284] on div "The Aviator watch model starts at $2,350 and includes the Swiss Unitas mechanic…" at bounding box center [714, 377] width 757 height 205
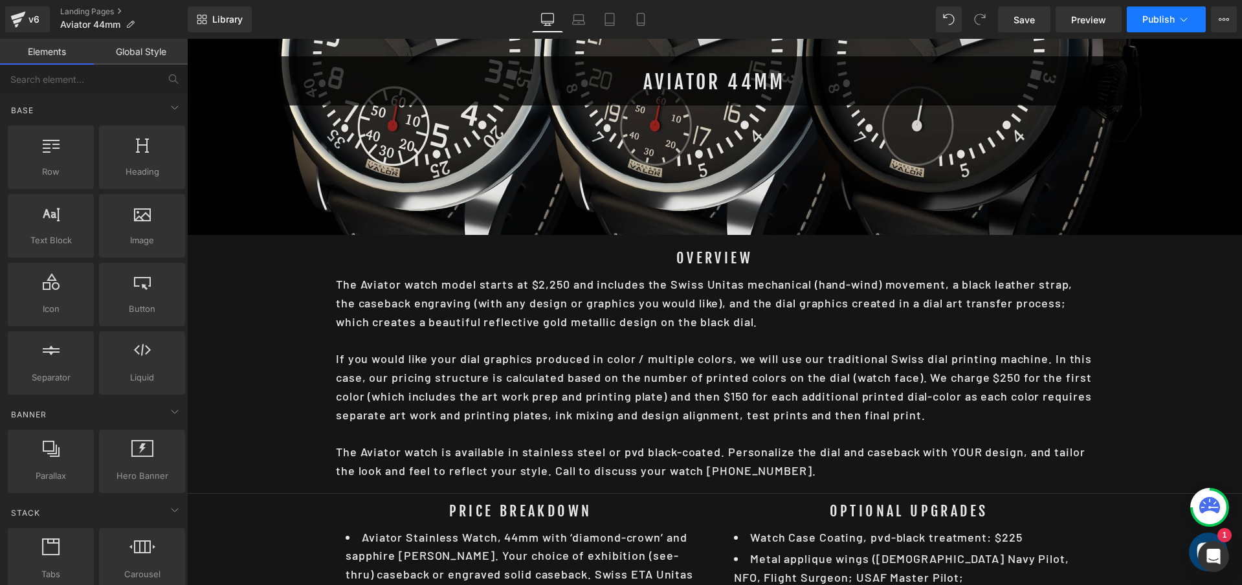
click at [1162, 17] on span "Publish" at bounding box center [1158, 19] width 32 height 10
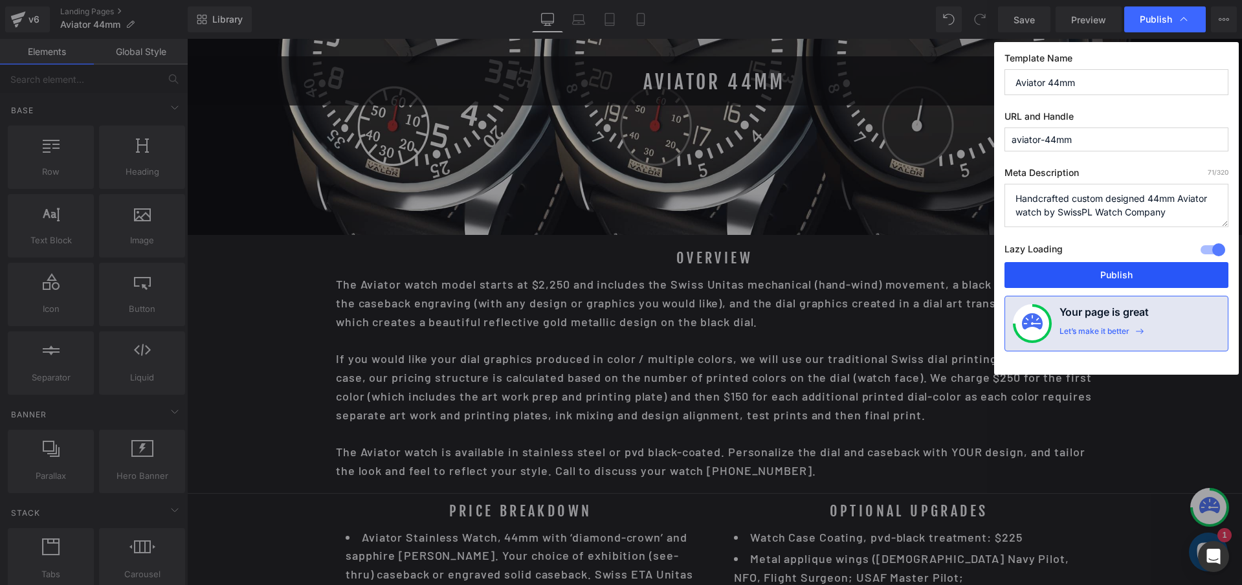
click at [1142, 275] on button "Publish" at bounding box center [1117, 275] width 224 height 26
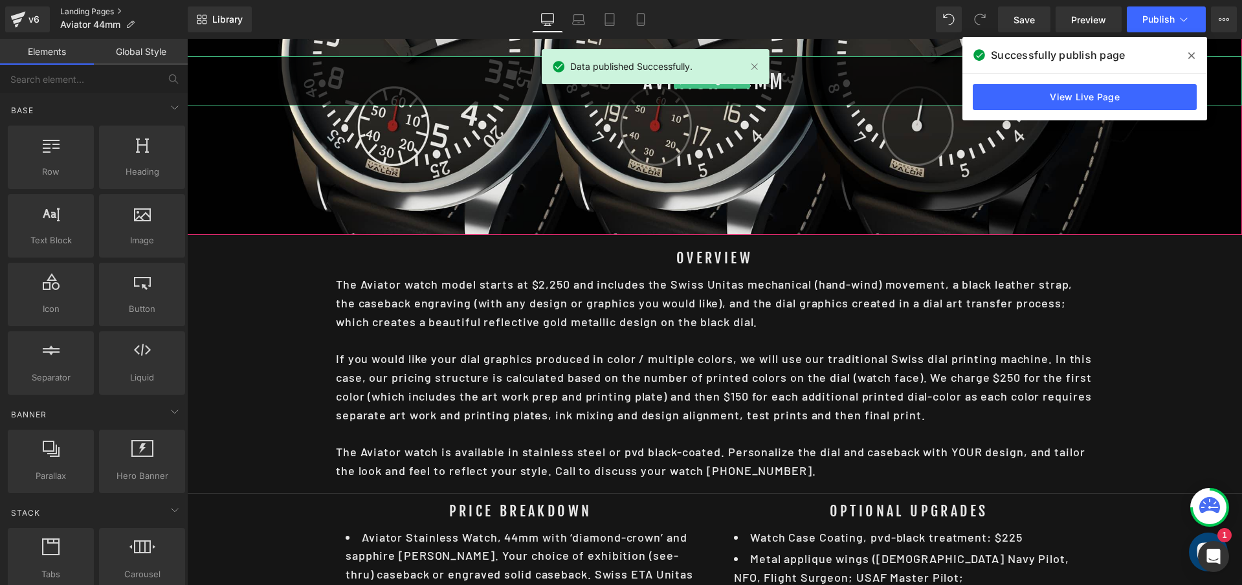
click at [111, 9] on link "Landing Pages" at bounding box center [124, 11] width 128 height 10
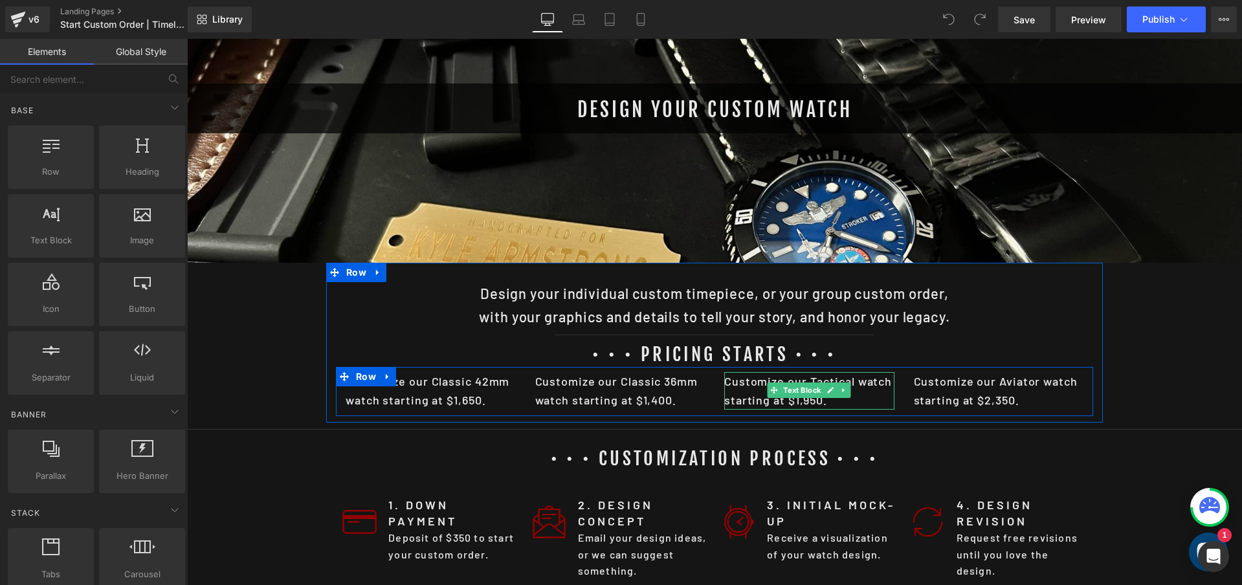
click at [810, 399] on p "Customize our Tactical watch starting at $1,950." at bounding box center [809, 391] width 170 height 38
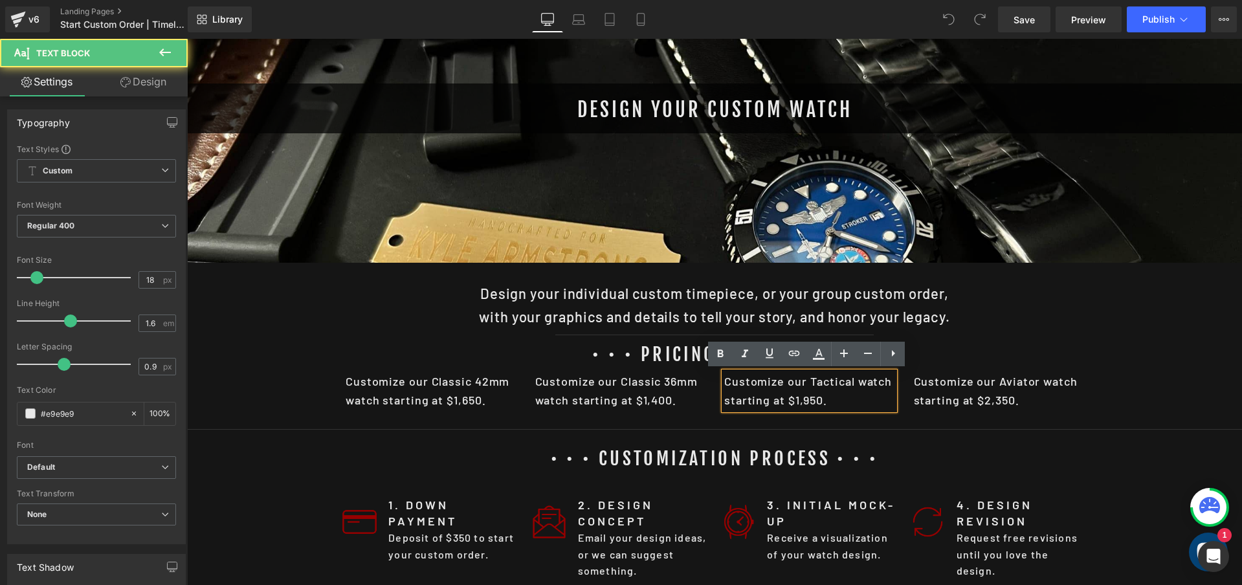
click at [808, 401] on p "Customize our Tactical watch starting at $1,950." at bounding box center [809, 391] width 170 height 38
